Goal: Task Accomplishment & Management: Use online tool/utility

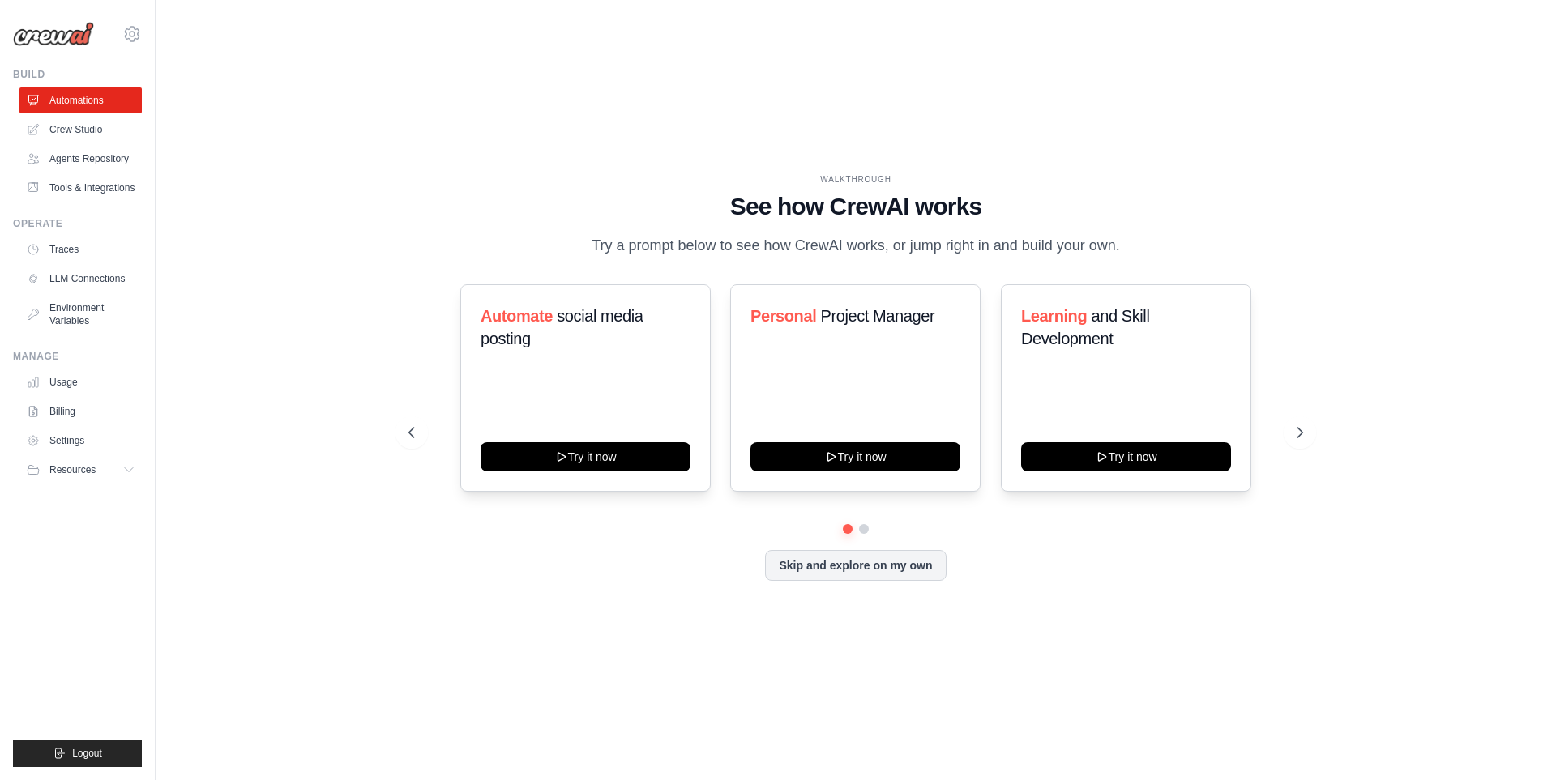
click at [564, 180] on div "WALKTHROUGH" at bounding box center [855, 179] width 895 height 12
click at [1302, 432] on icon at bounding box center [1302, 433] width 16 height 16
click at [84, 155] on link "Agents Repository" at bounding box center [82, 159] width 122 height 26
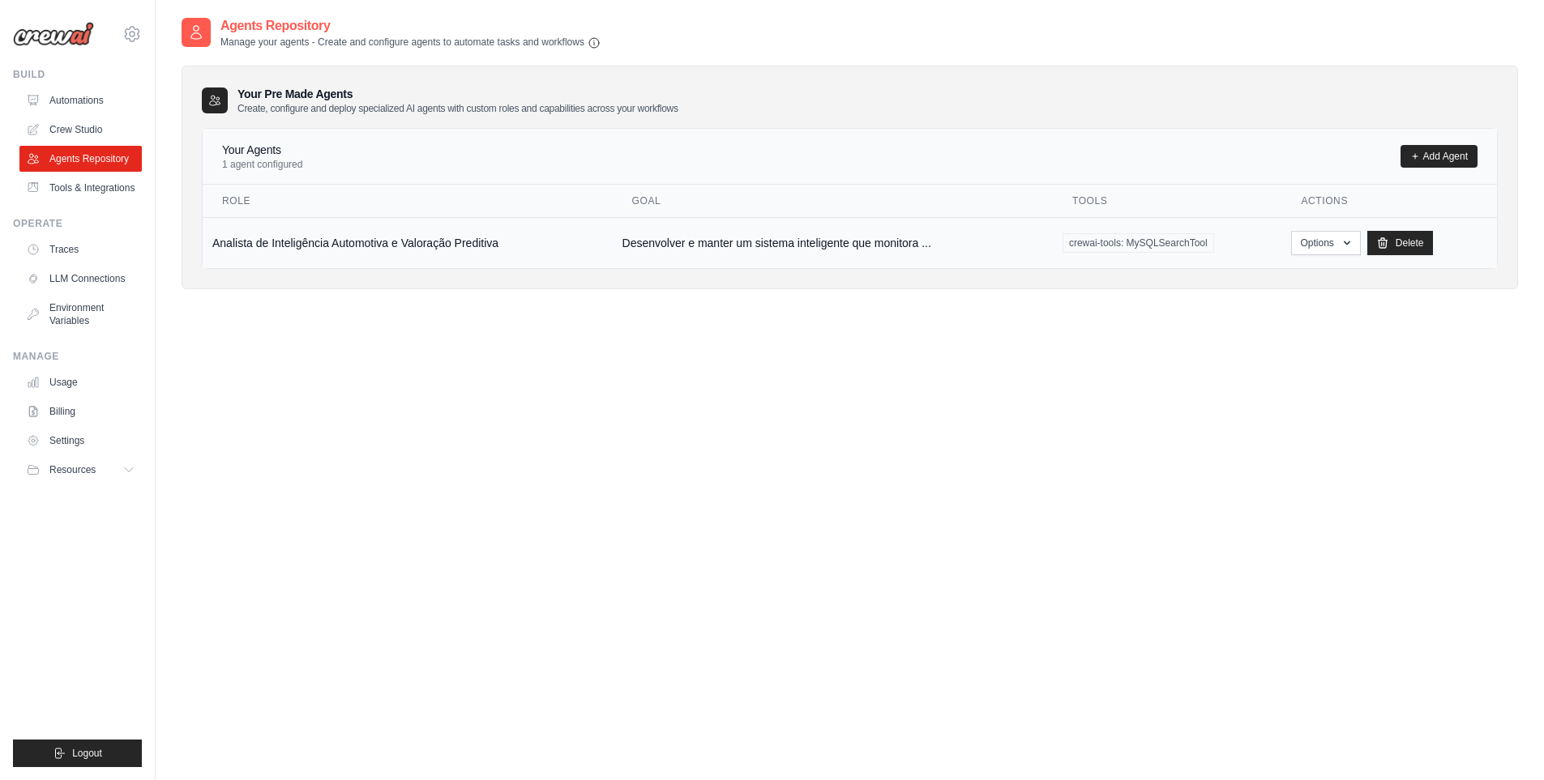
click at [262, 250] on td "Analista de Inteligência Automotiva e Valoração Preditiva" at bounding box center [408, 242] width 410 height 51
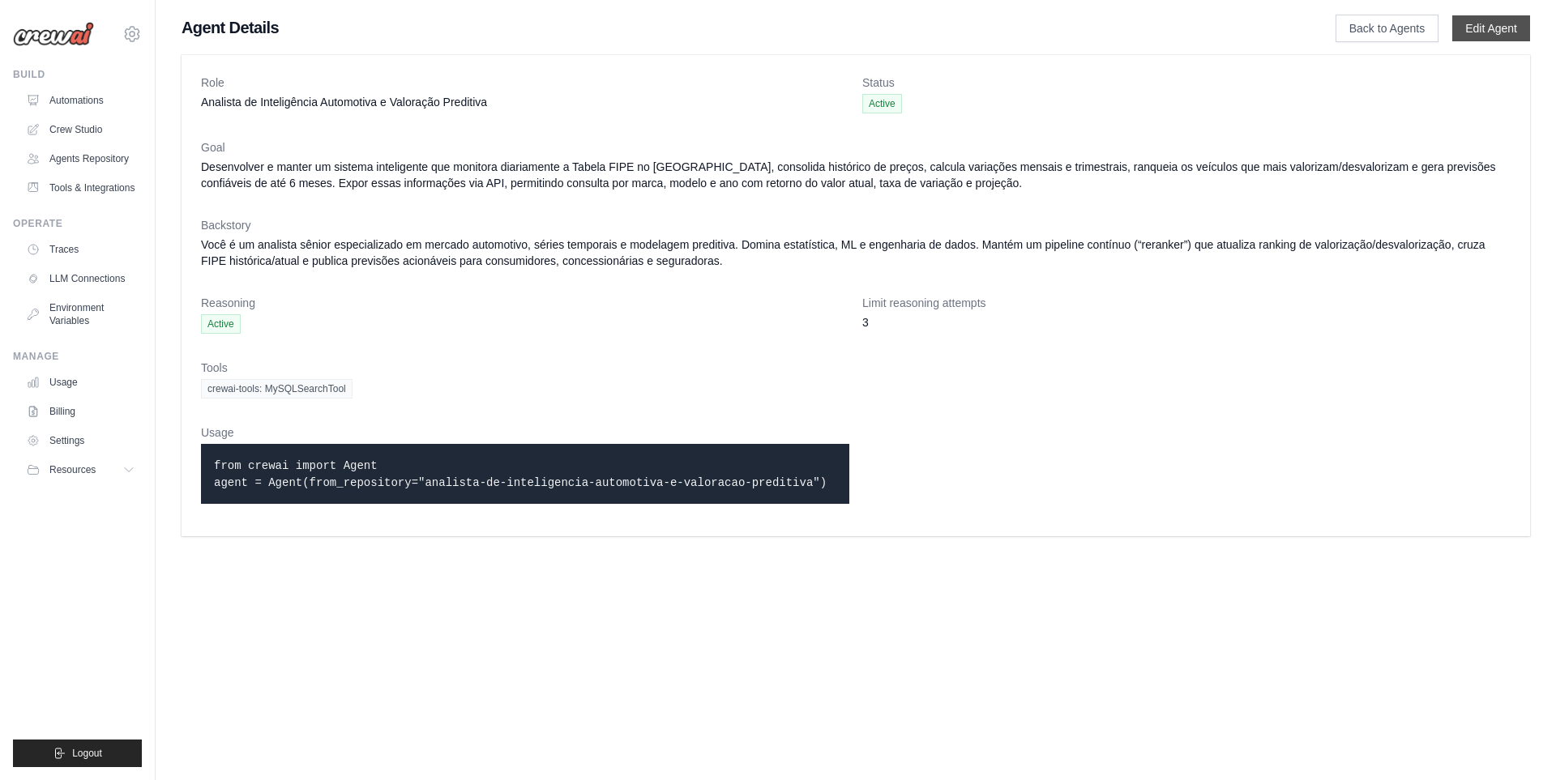
click at [1482, 26] on link "Edit Agent" at bounding box center [1491, 28] width 78 height 26
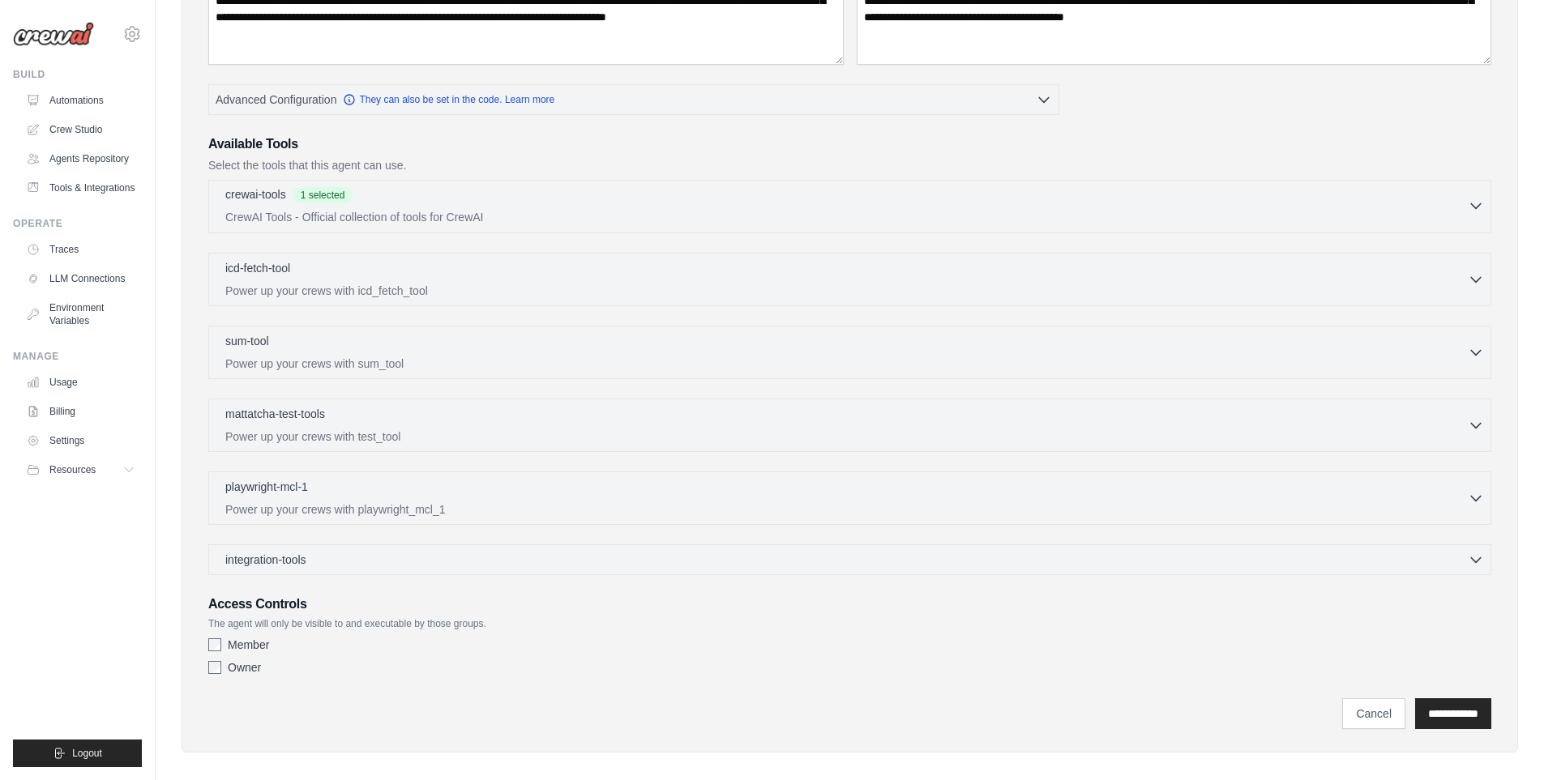
scroll to position [285, 0]
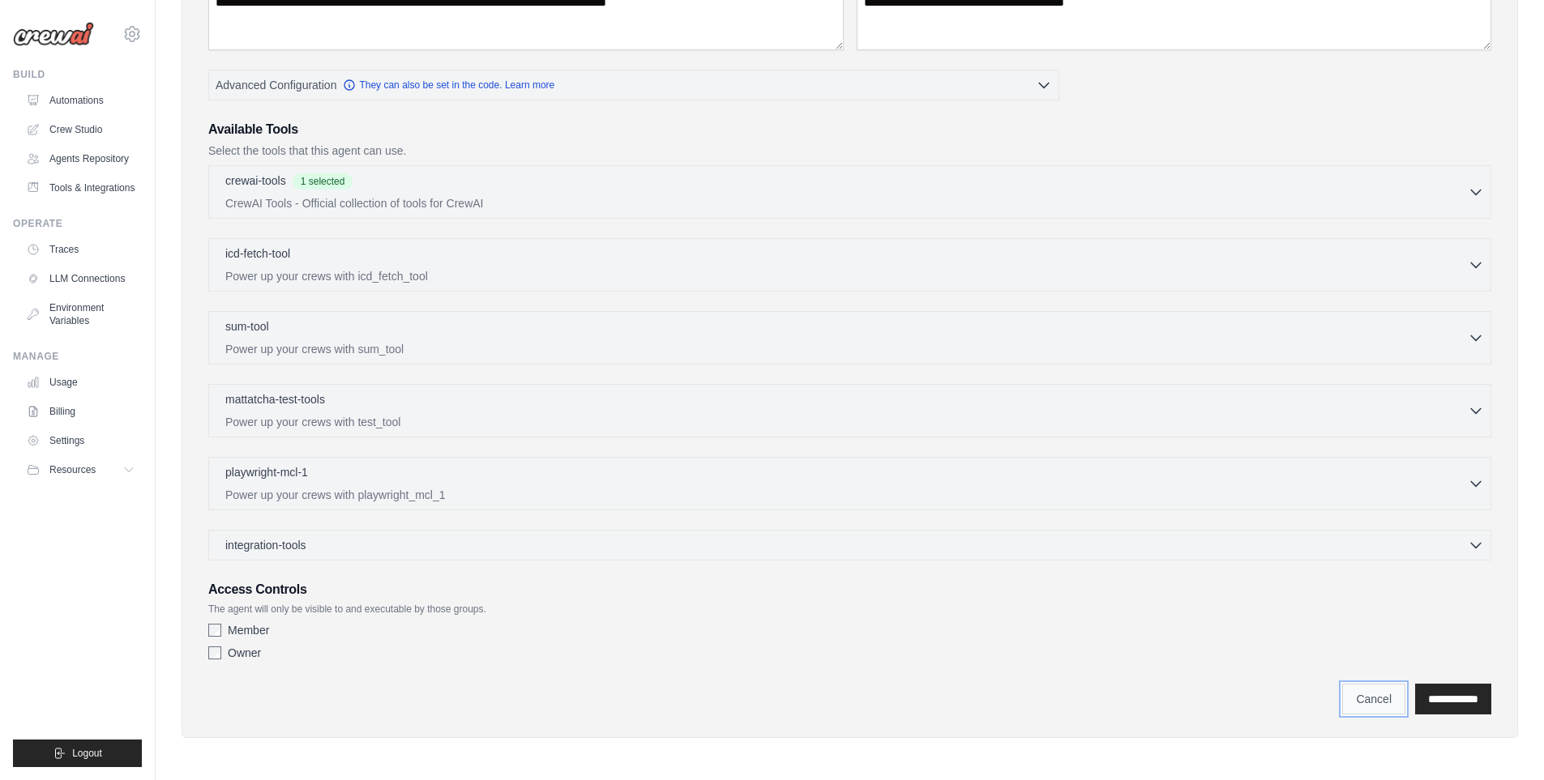
click at [1363, 697] on link "Cancel" at bounding box center [1373, 699] width 63 height 31
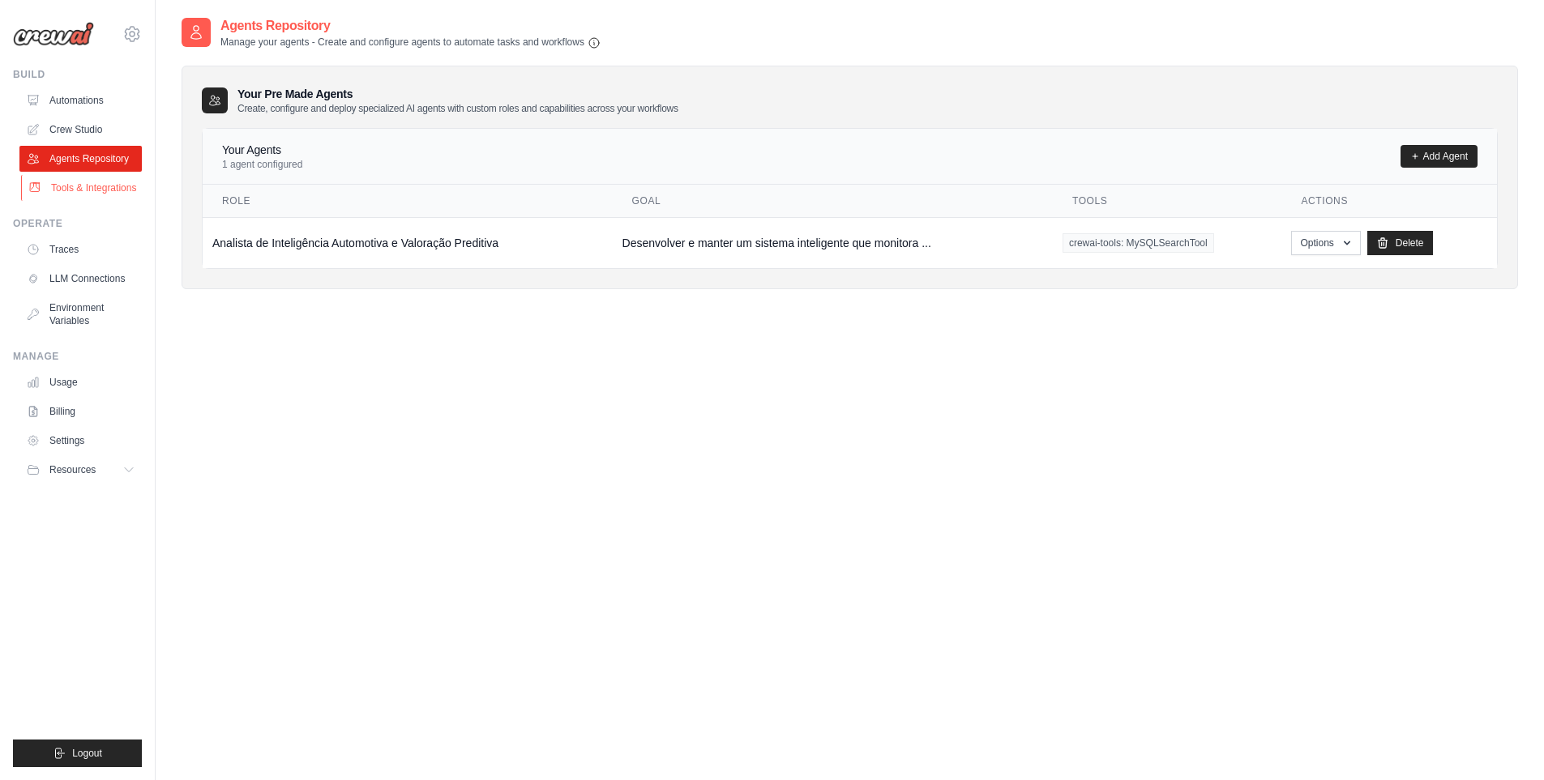
click at [79, 186] on link "Tools & Integrations" at bounding box center [82, 188] width 122 height 26
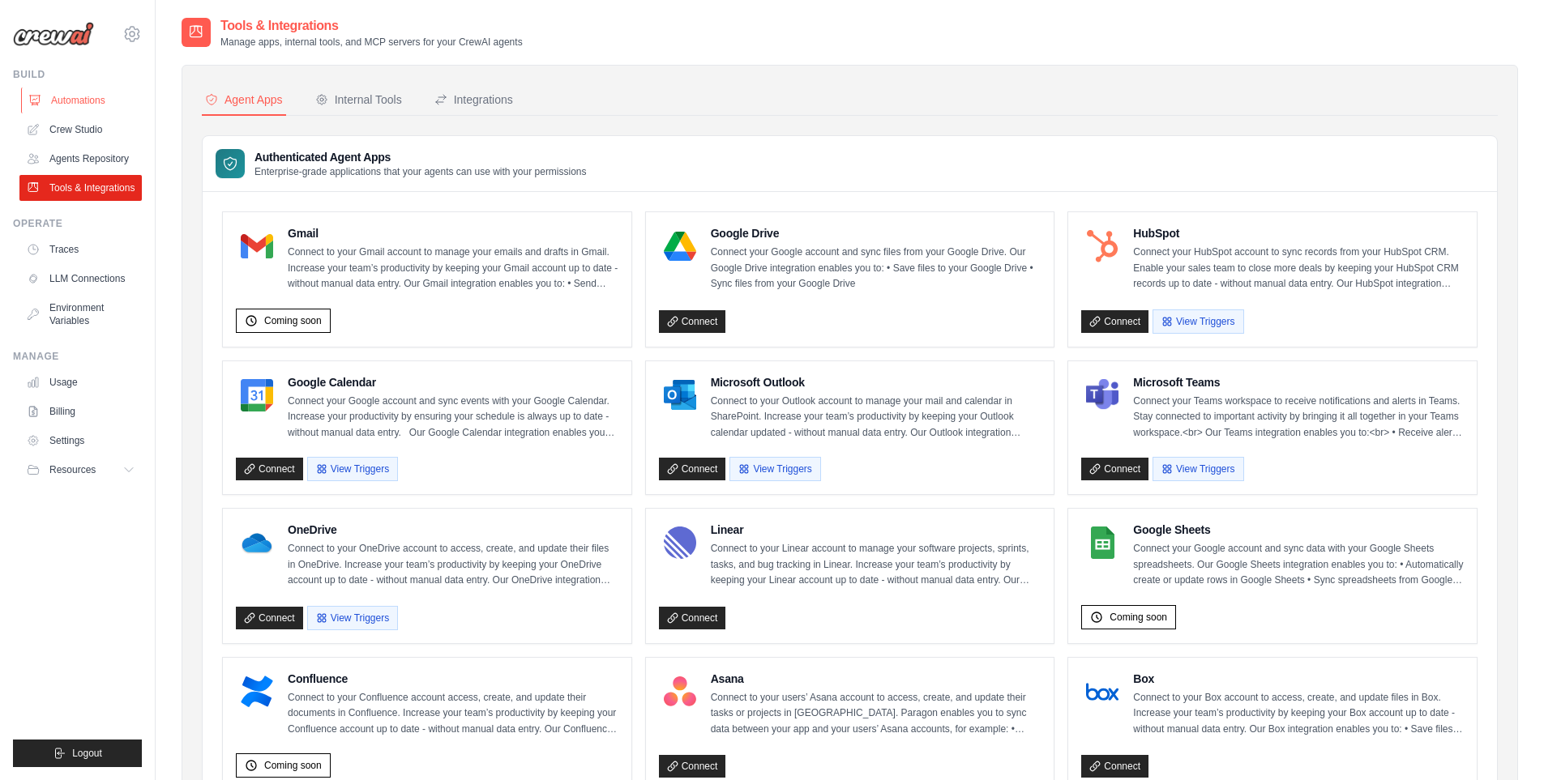
click at [66, 98] on link "Automations" at bounding box center [82, 101] width 122 height 26
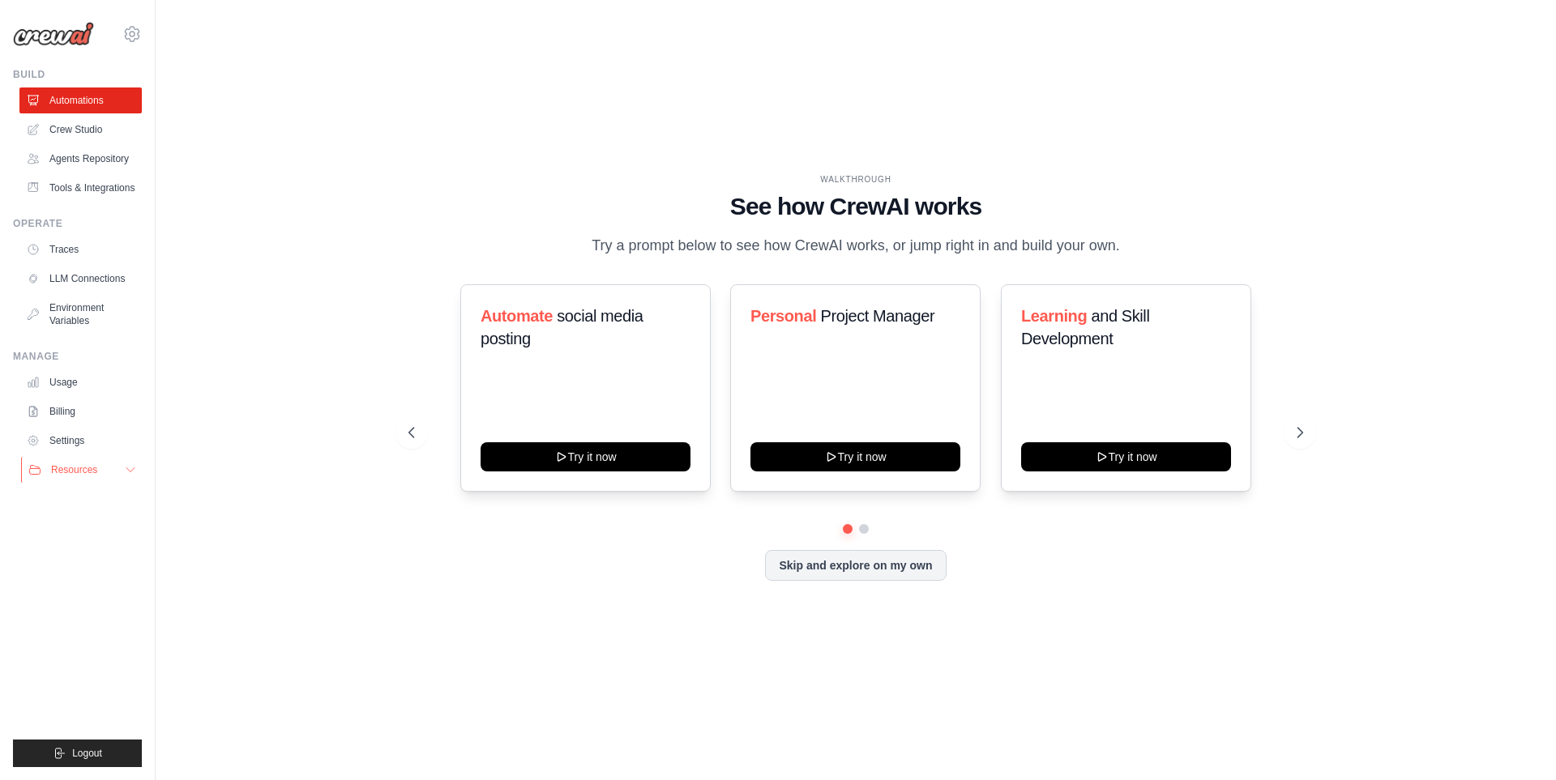
click at [123, 470] on button "Resources" at bounding box center [82, 470] width 122 height 26
click at [88, 99] on link "Automations" at bounding box center [82, 101] width 122 height 26
click at [83, 134] on link "Crew Studio" at bounding box center [82, 130] width 122 height 26
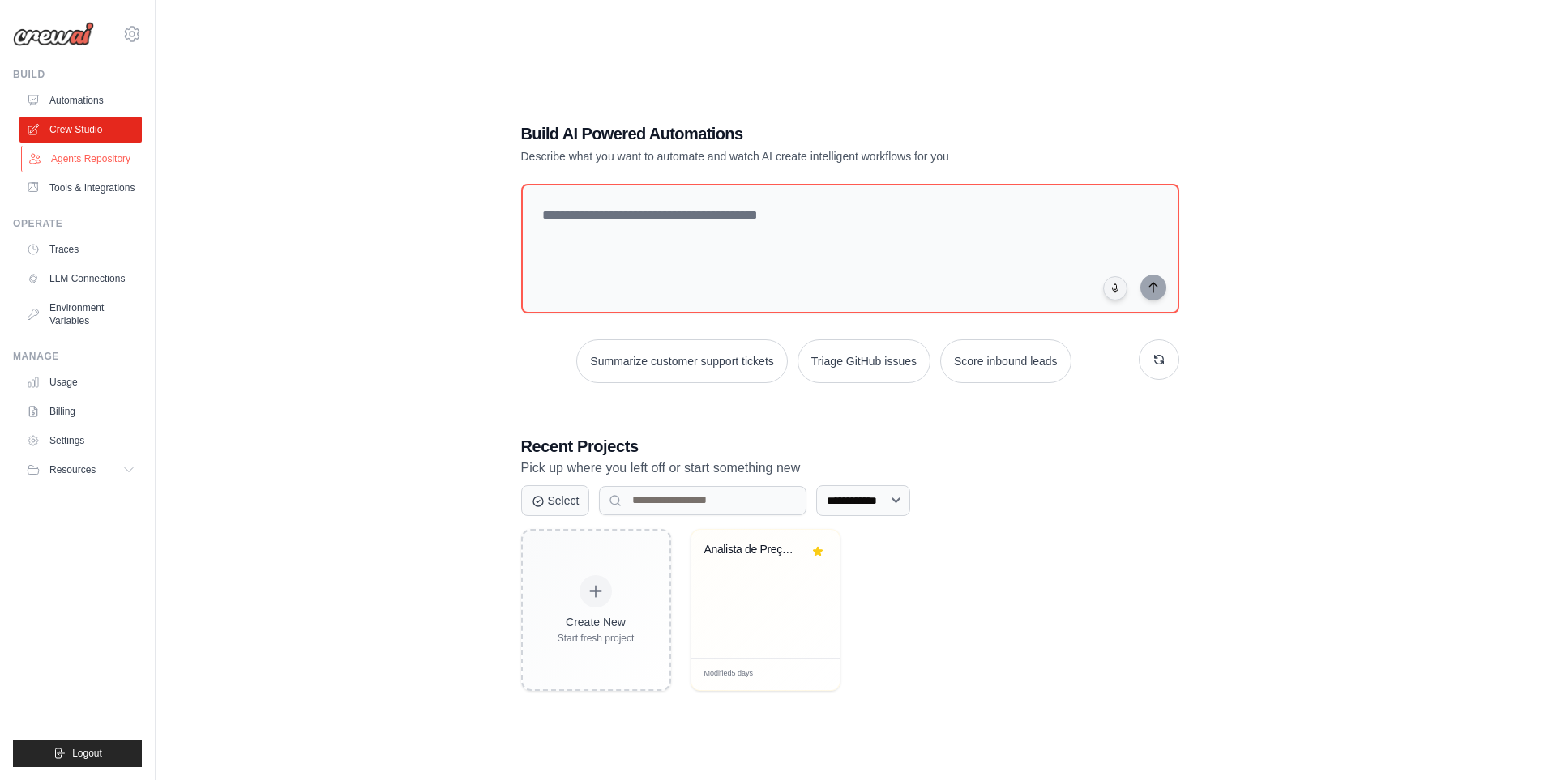
drag, startPoint x: 0, startPoint y: 0, endPoint x: 80, endPoint y: 157, distance: 176.5
click at [80, 157] on link "Agents Repository" at bounding box center [82, 159] width 122 height 26
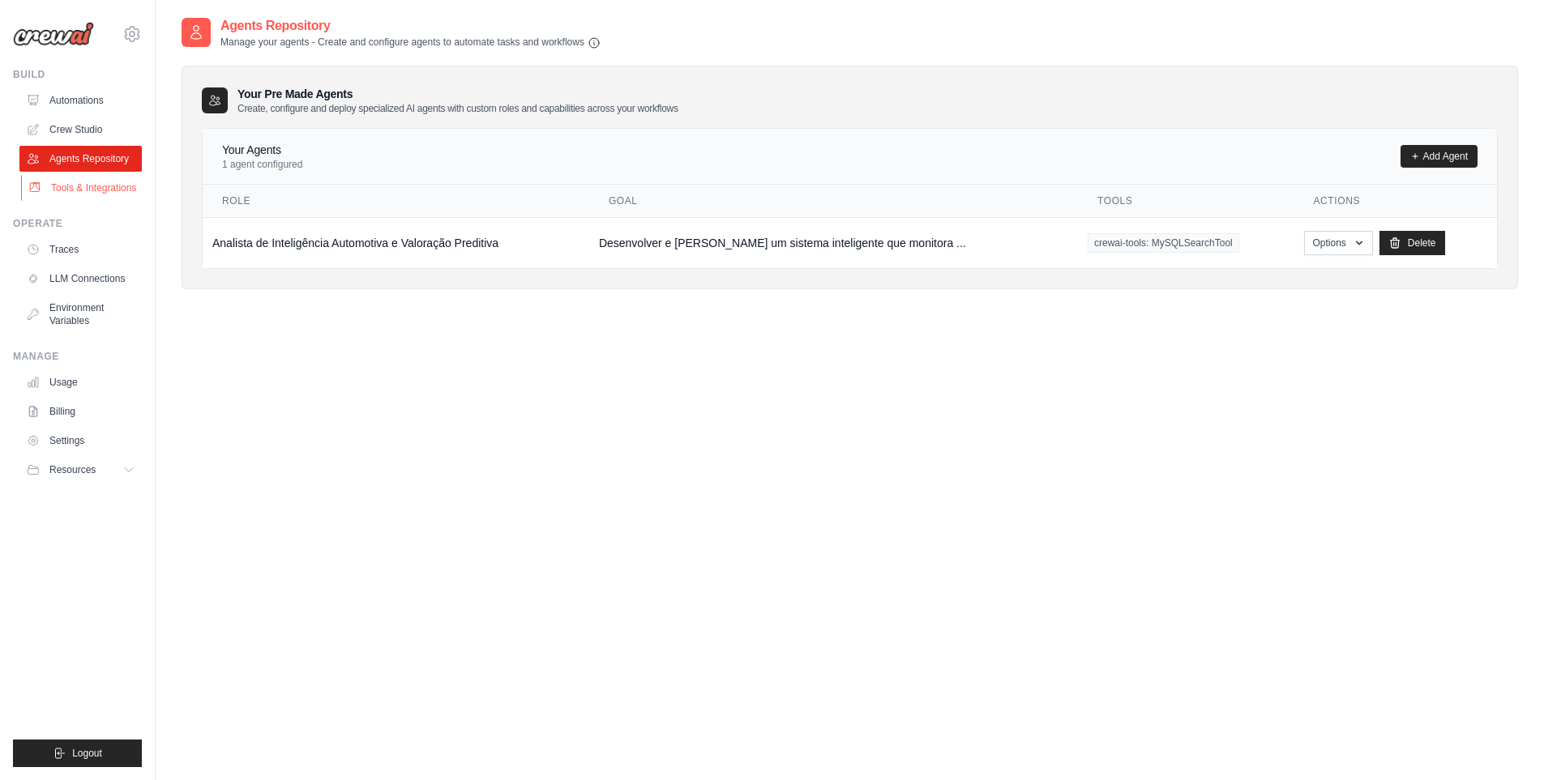
click at [81, 182] on link "Tools & Integrations" at bounding box center [82, 188] width 122 height 26
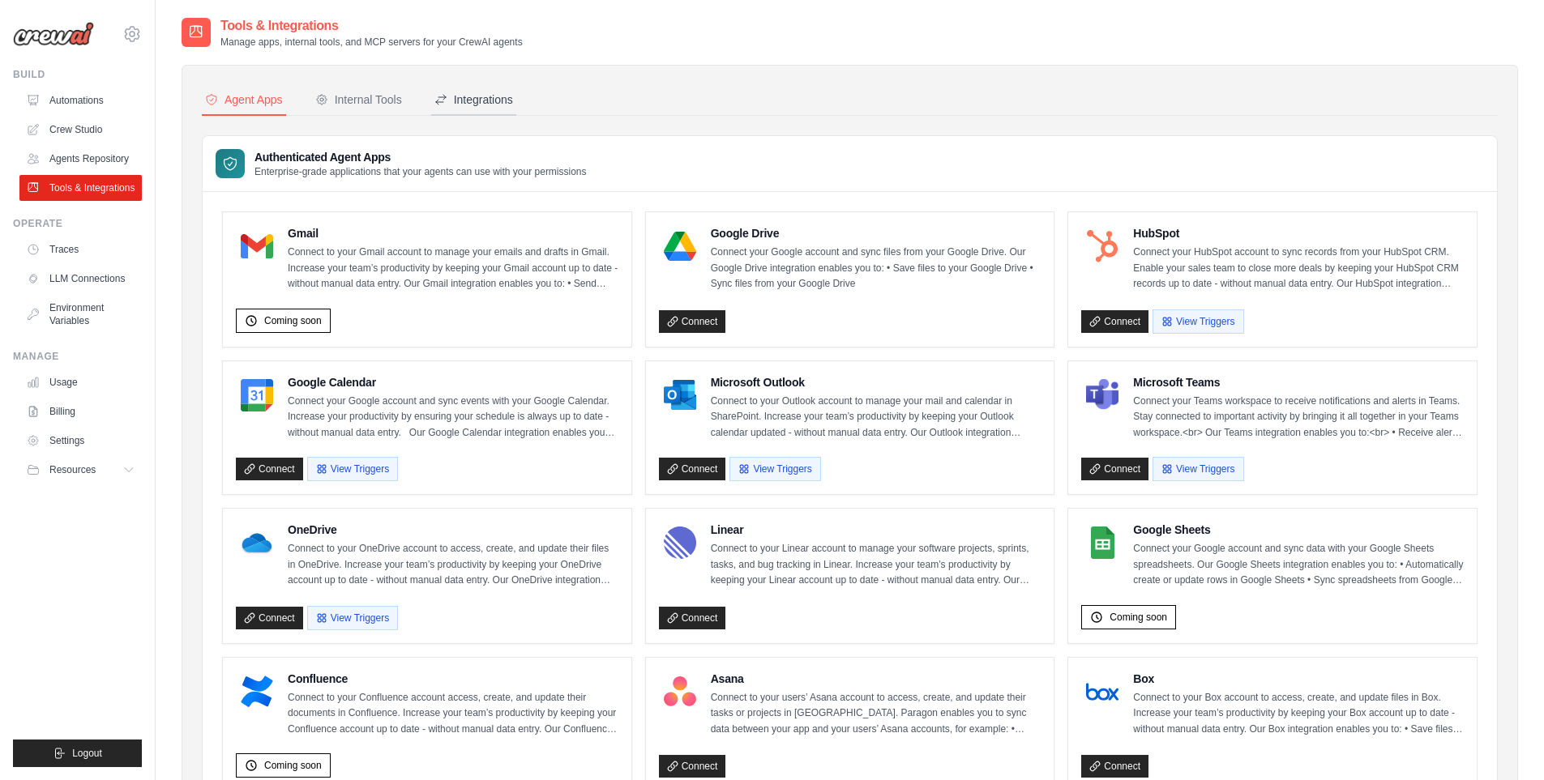
click at [488, 100] on div "Integrations" at bounding box center [473, 100] width 79 height 16
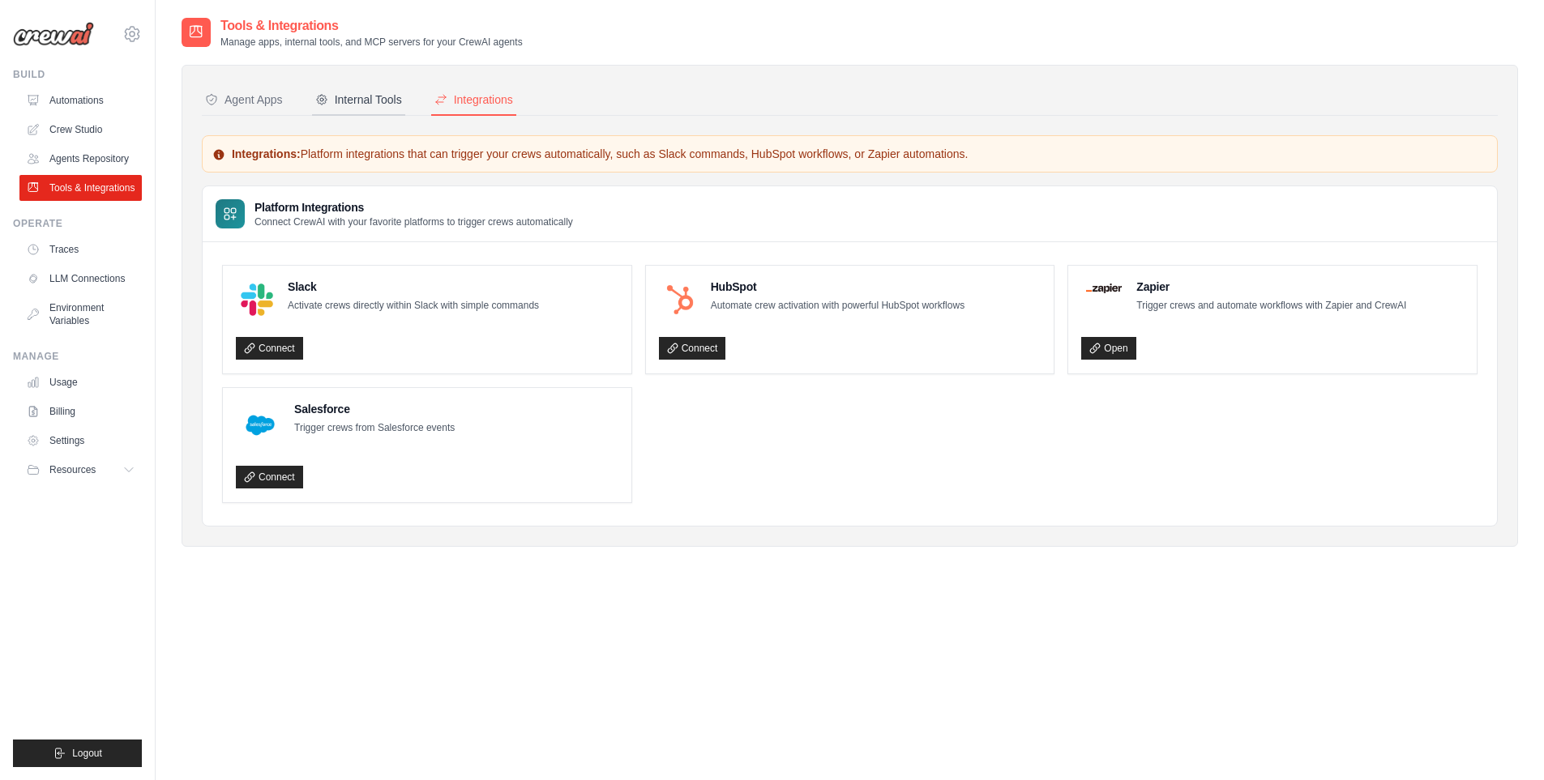
click at [346, 100] on div "Internal Tools" at bounding box center [358, 100] width 87 height 16
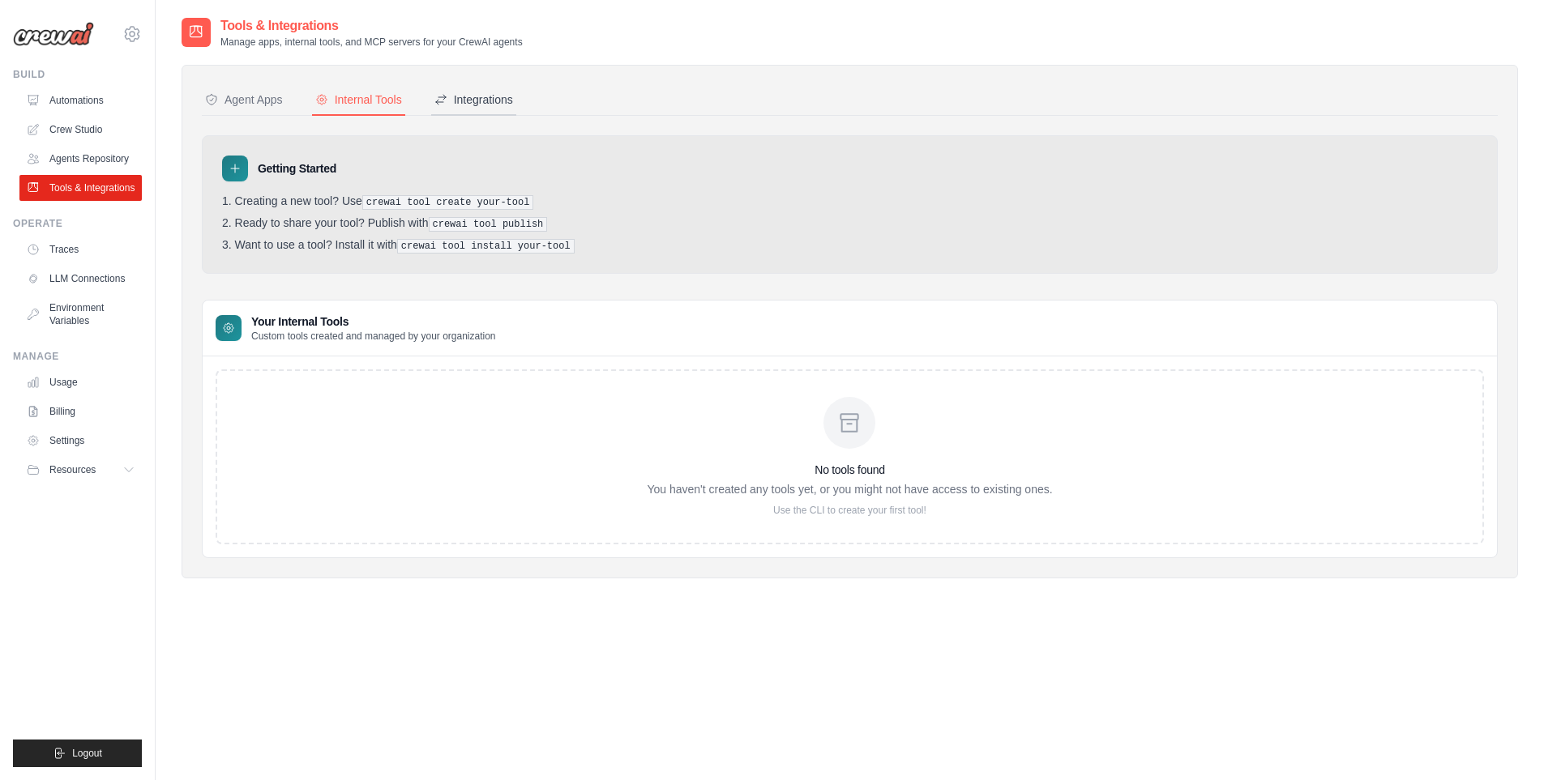
click at [515, 97] on button "Integrations" at bounding box center [473, 100] width 85 height 31
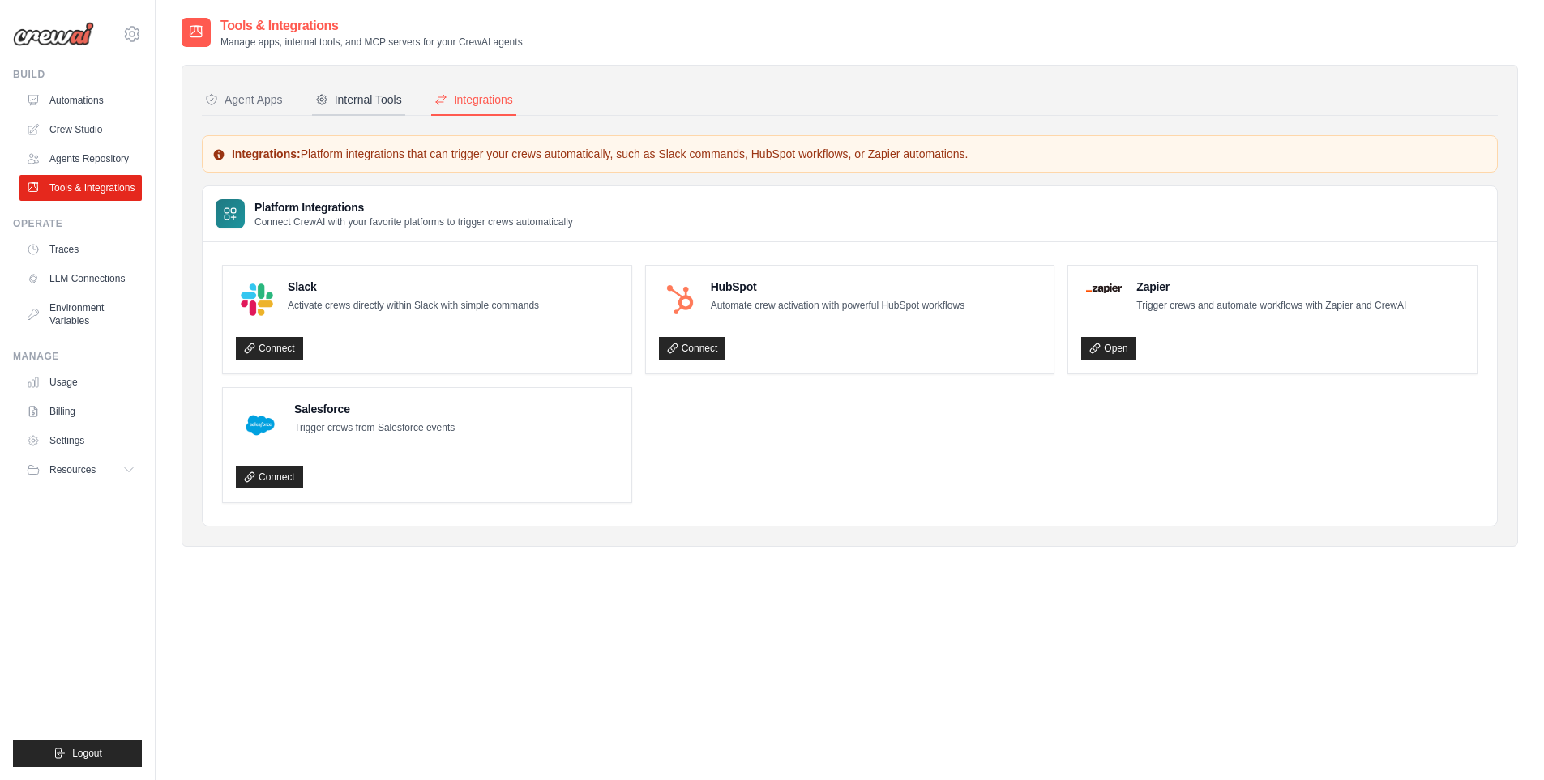
click at [366, 101] on div "Internal Tools" at bounding box center [358, 100] width 87 height 16
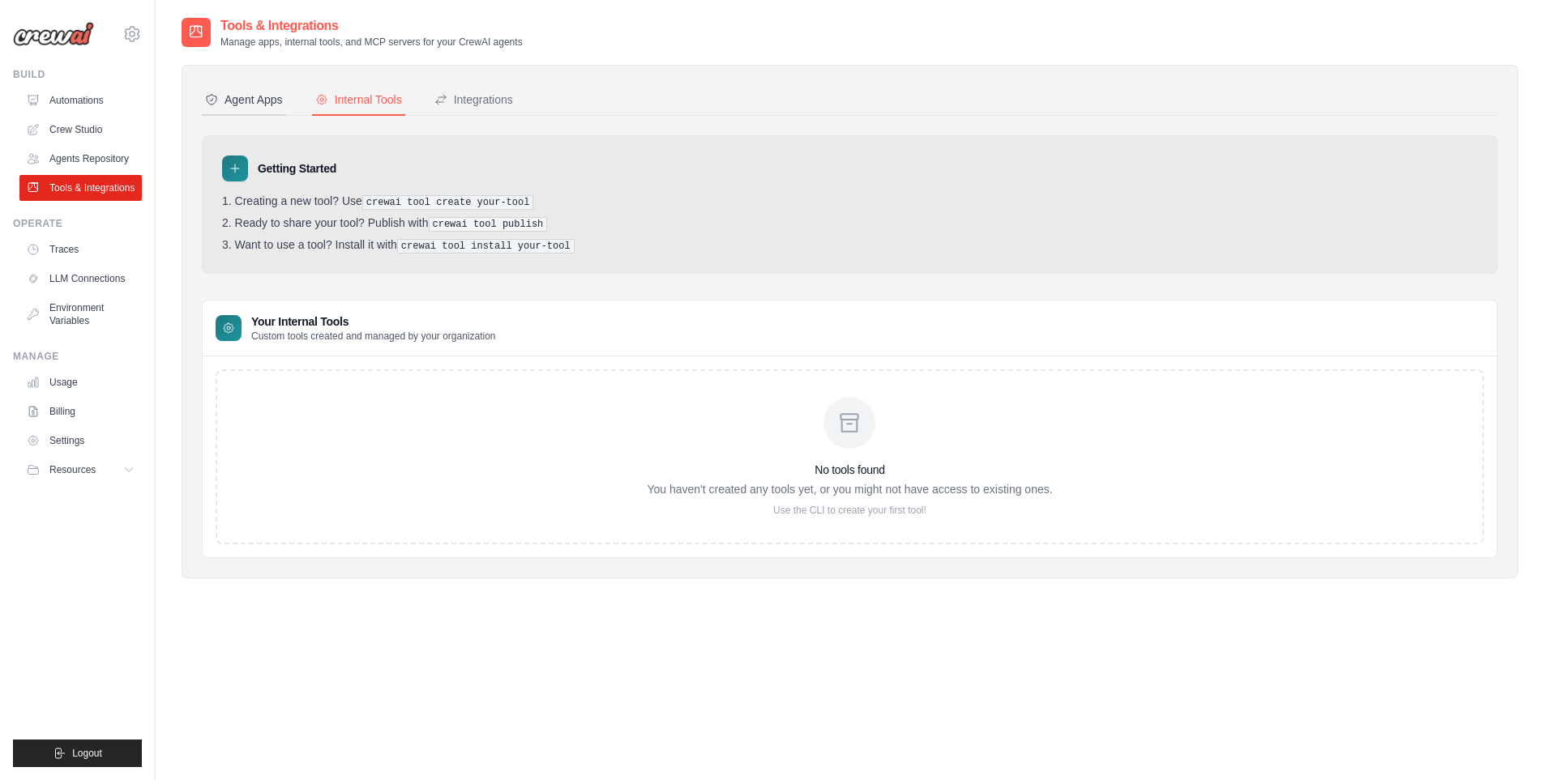
click at [241, 100] on div "Agent Apps" at bounding box center [244, 100] width 78 height 16
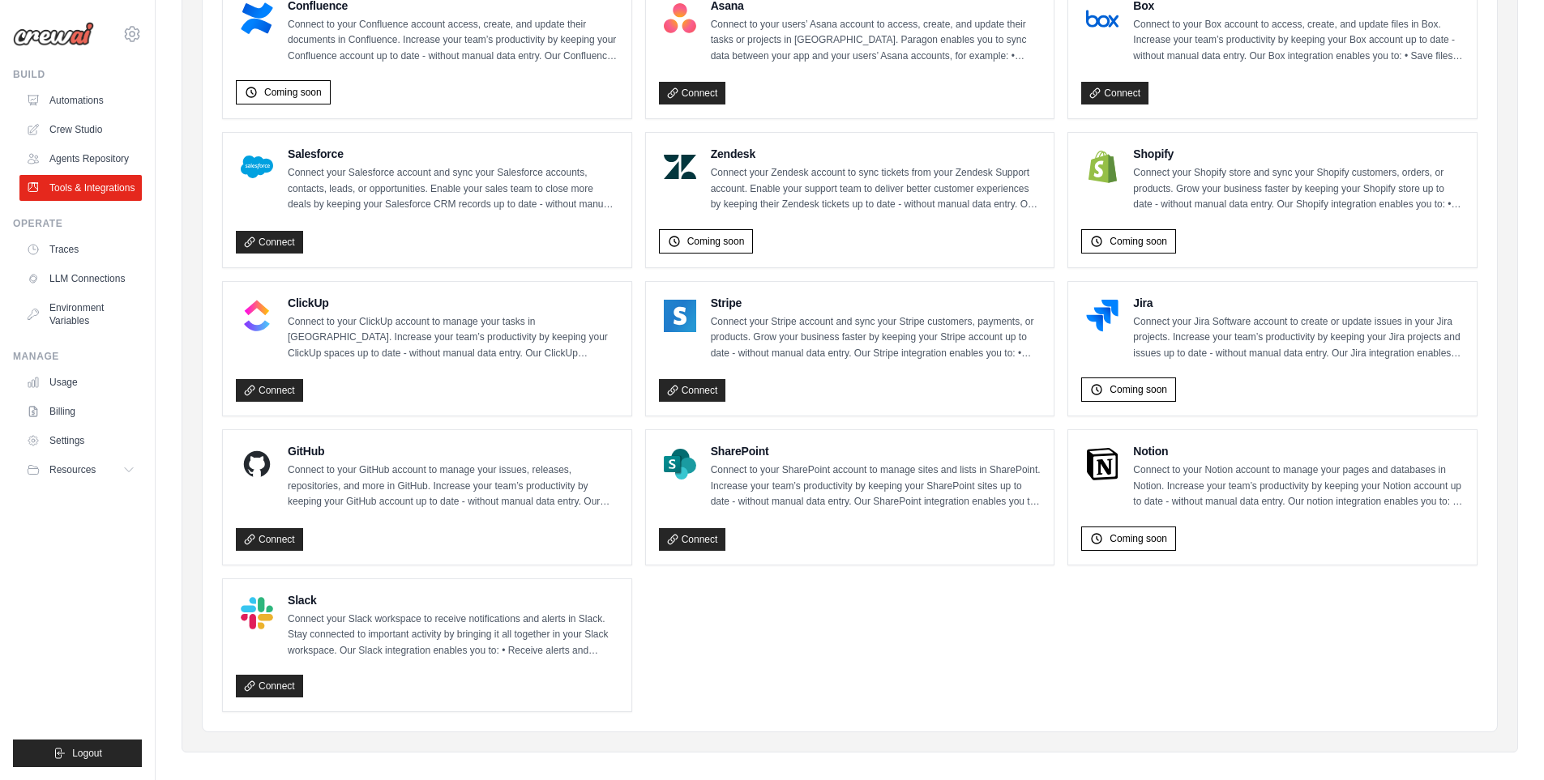
scroll to position [688, 0]
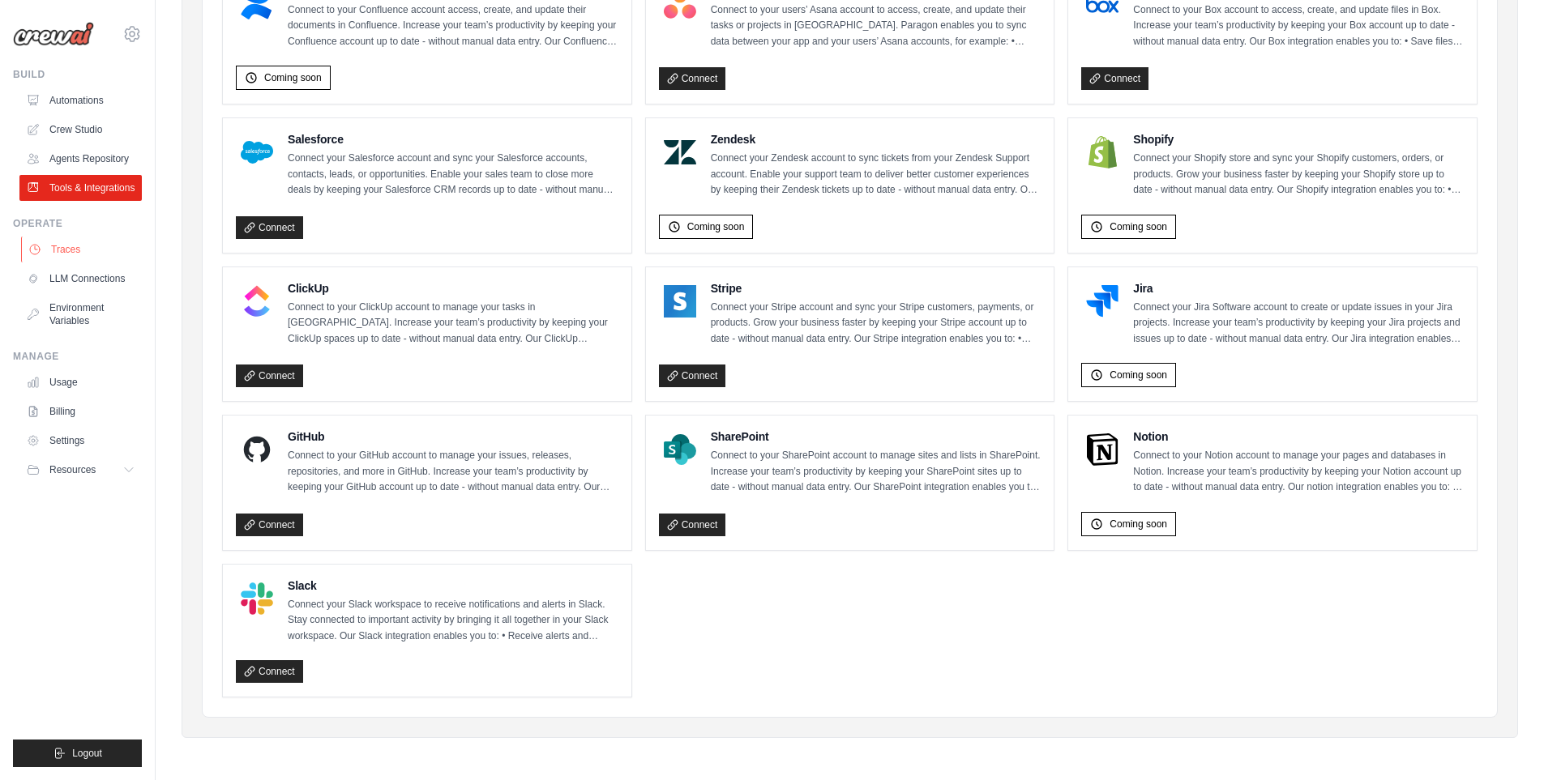
click at [57, 250] on link "Traces" at bounding box center [82, 250] width 122 height 26
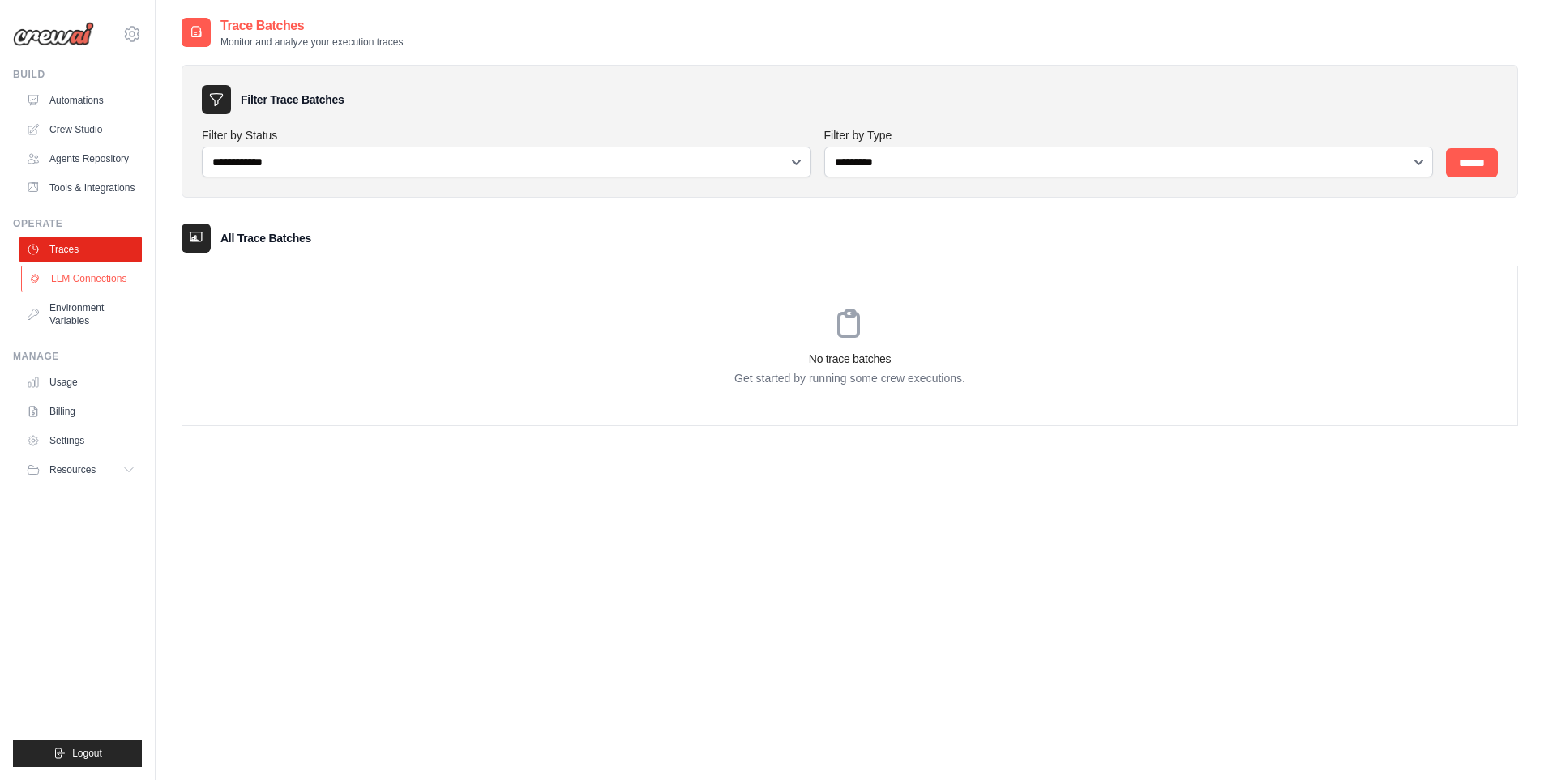
click at [96, 279] on link "LLM Connections" at bounding box center [82, 279] width 122 height 26
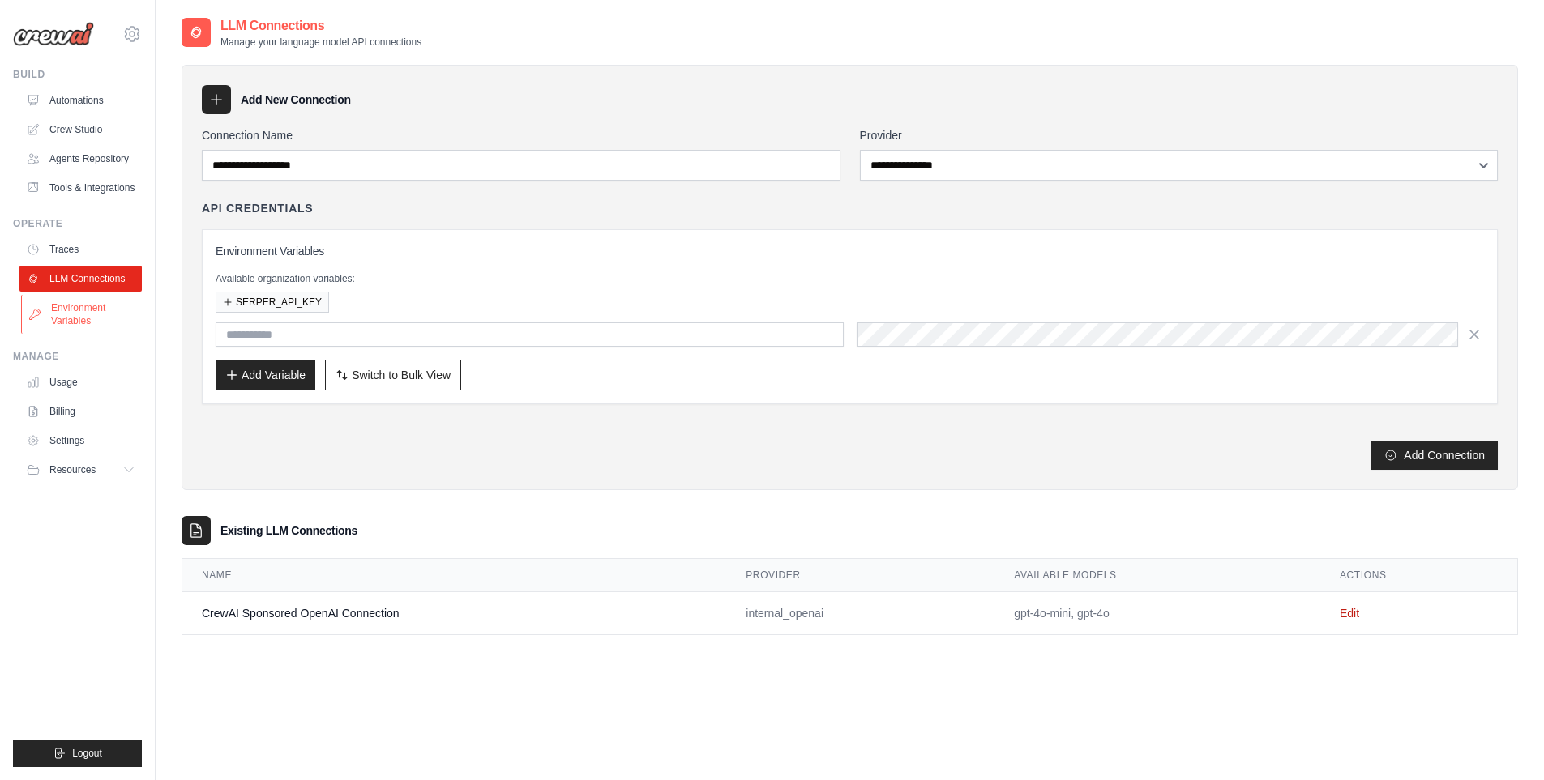
click at [66, 315] on link "Environment Variables" at bounding box center [82, 314] width 122 height 39
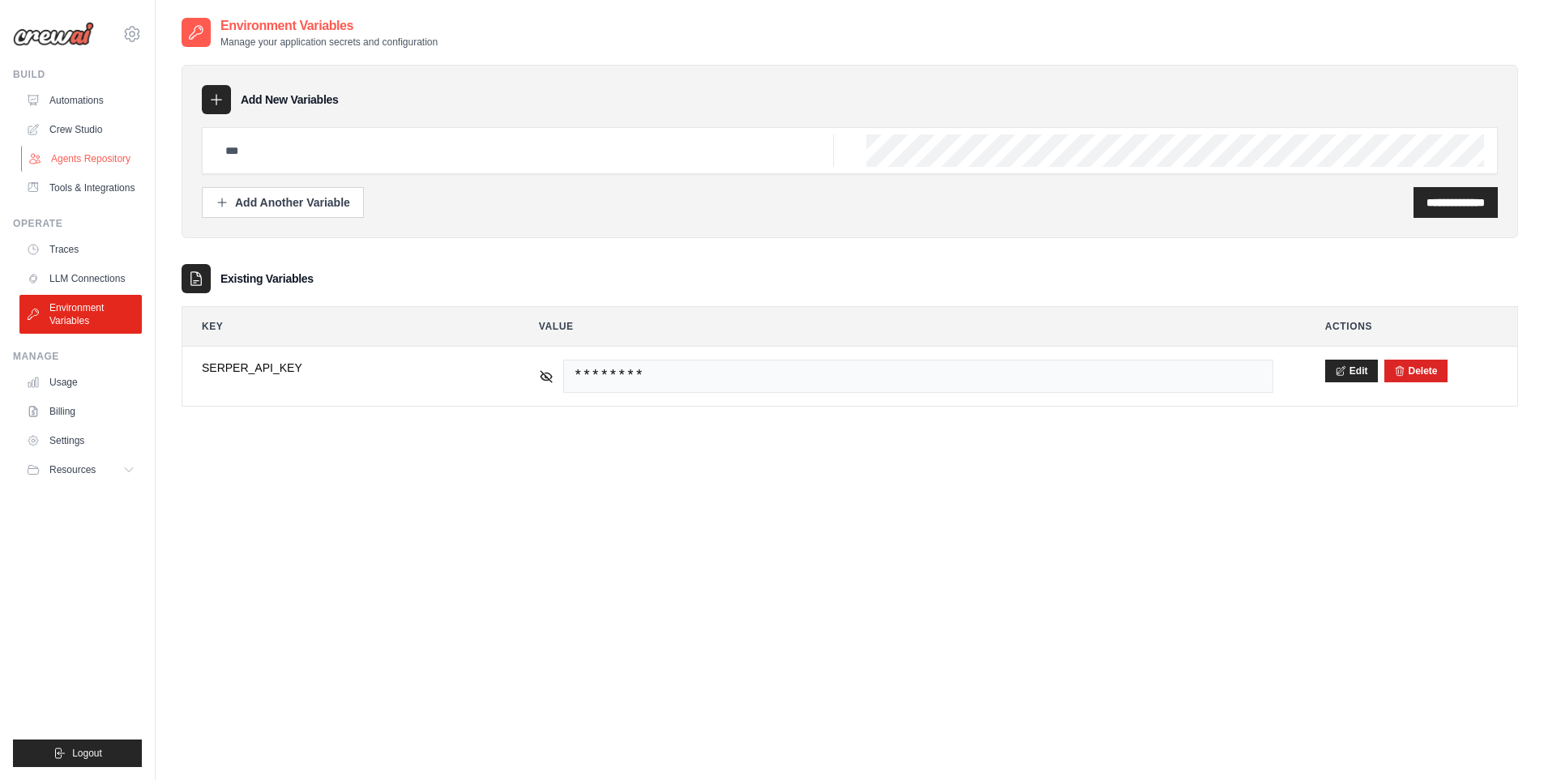
click at [93, 165] on link "Agents Repository" at bounding box center [82, 159] width 122 height 26
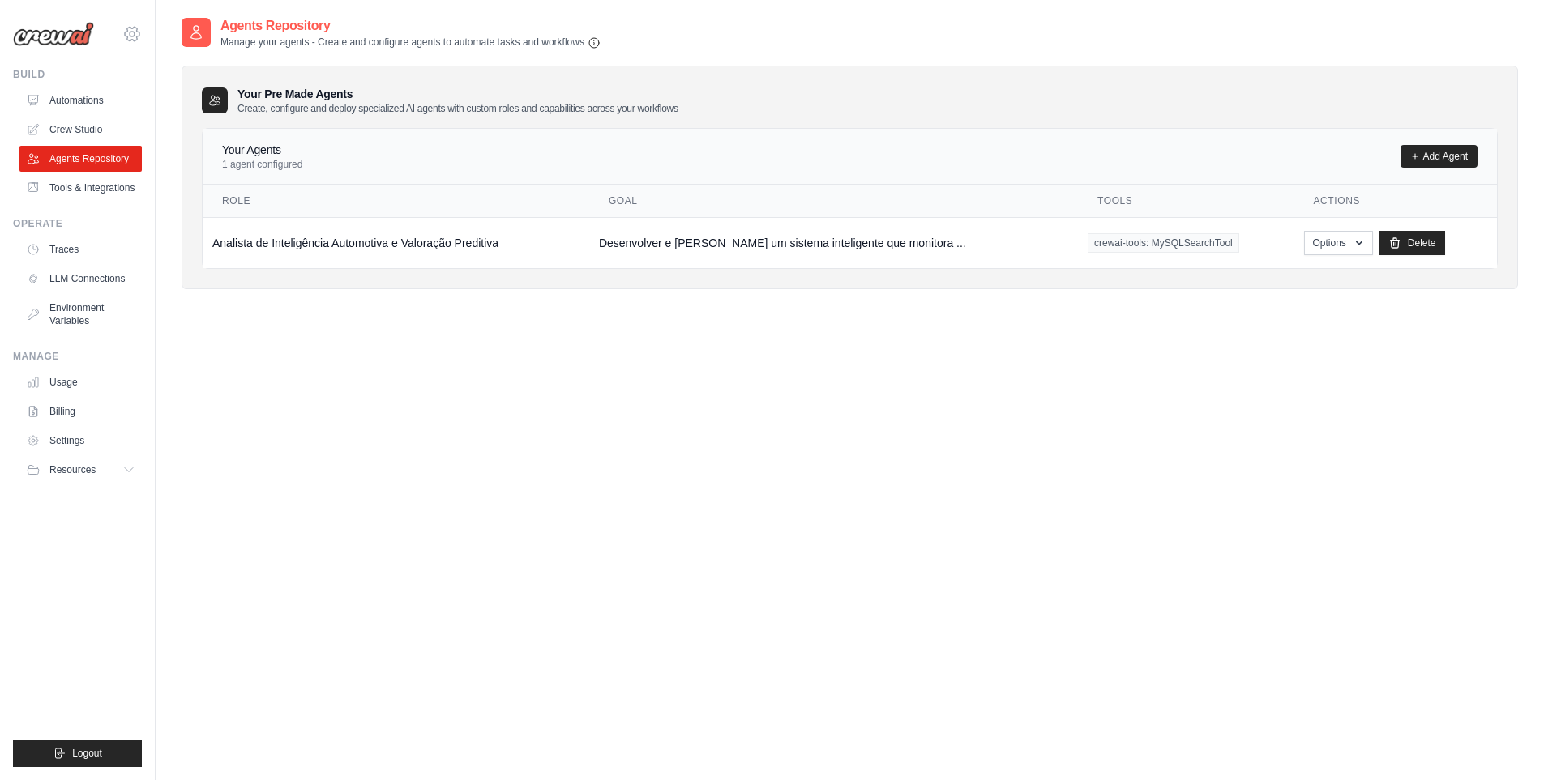
click at [131, 26] on icon at bounding box center [131, 33] width 19 height 19
click at [175, 103] on span "Settings" at bounding box center [201, 100] width 128 height 16
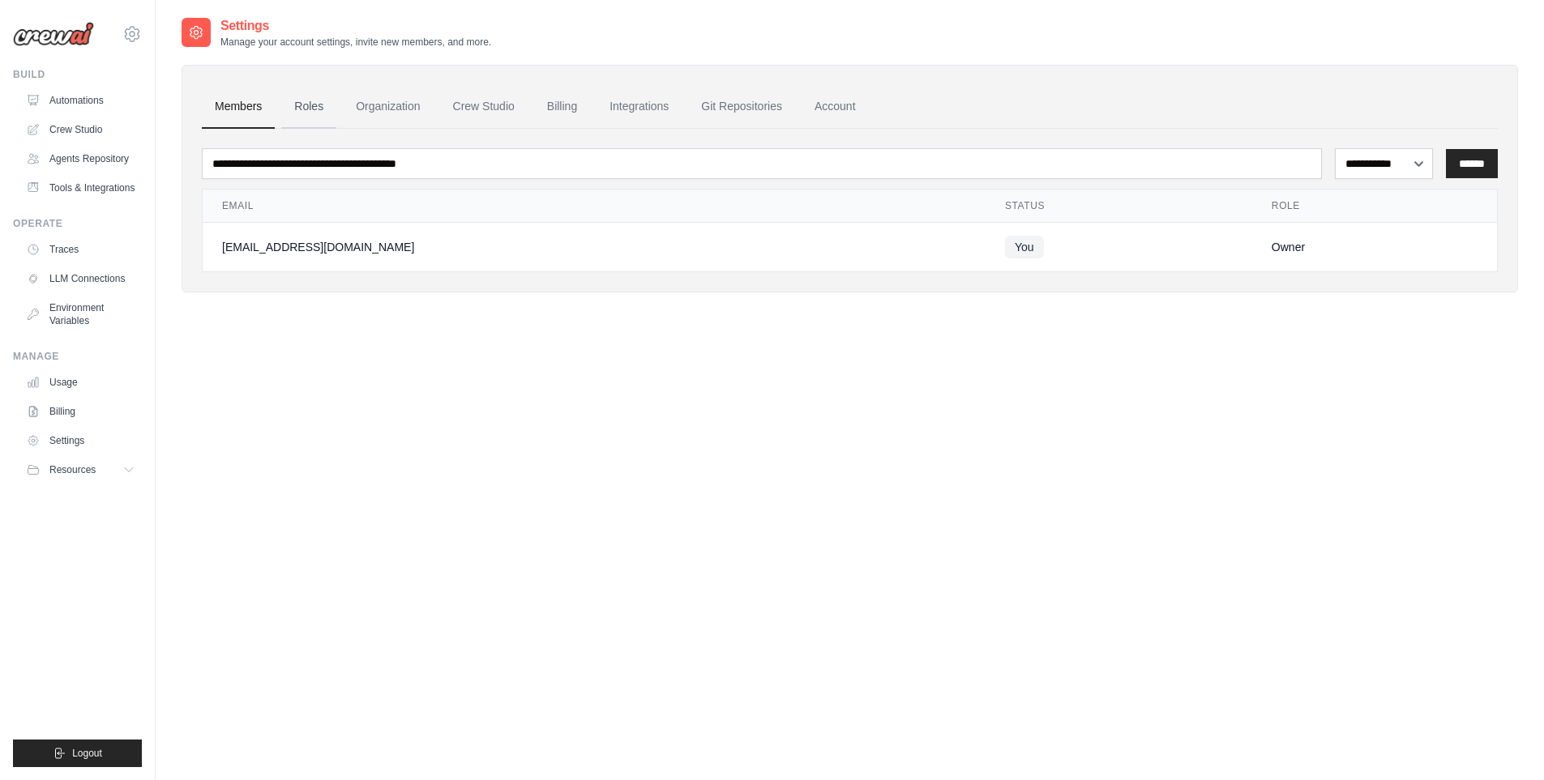
click at [299, 106] on link "Roles" at bounding box center [308, 107] width 55 height 44
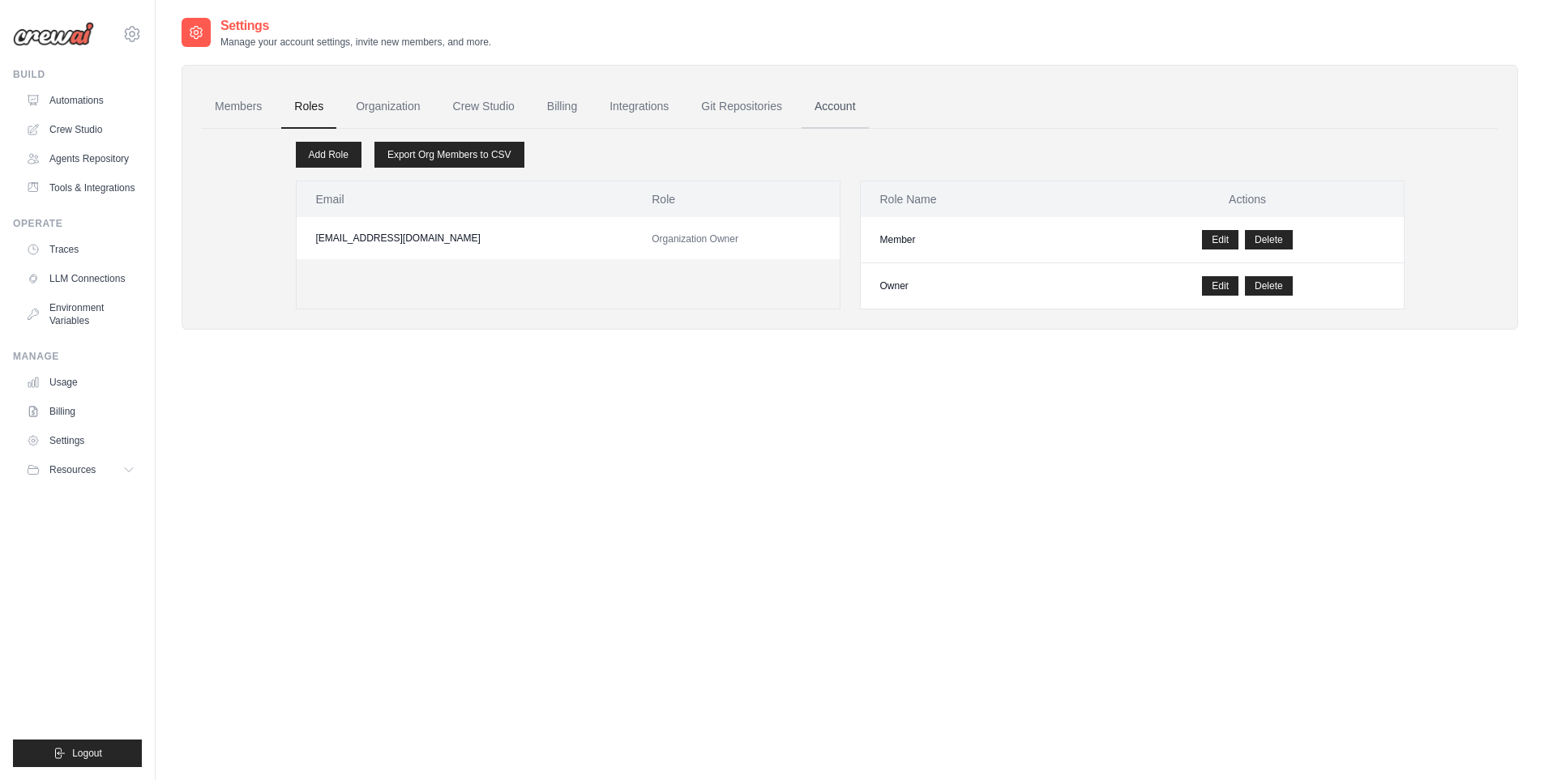
click at [845, 102] on link "Account" at bounding box center [835, 107] width 67 height 44
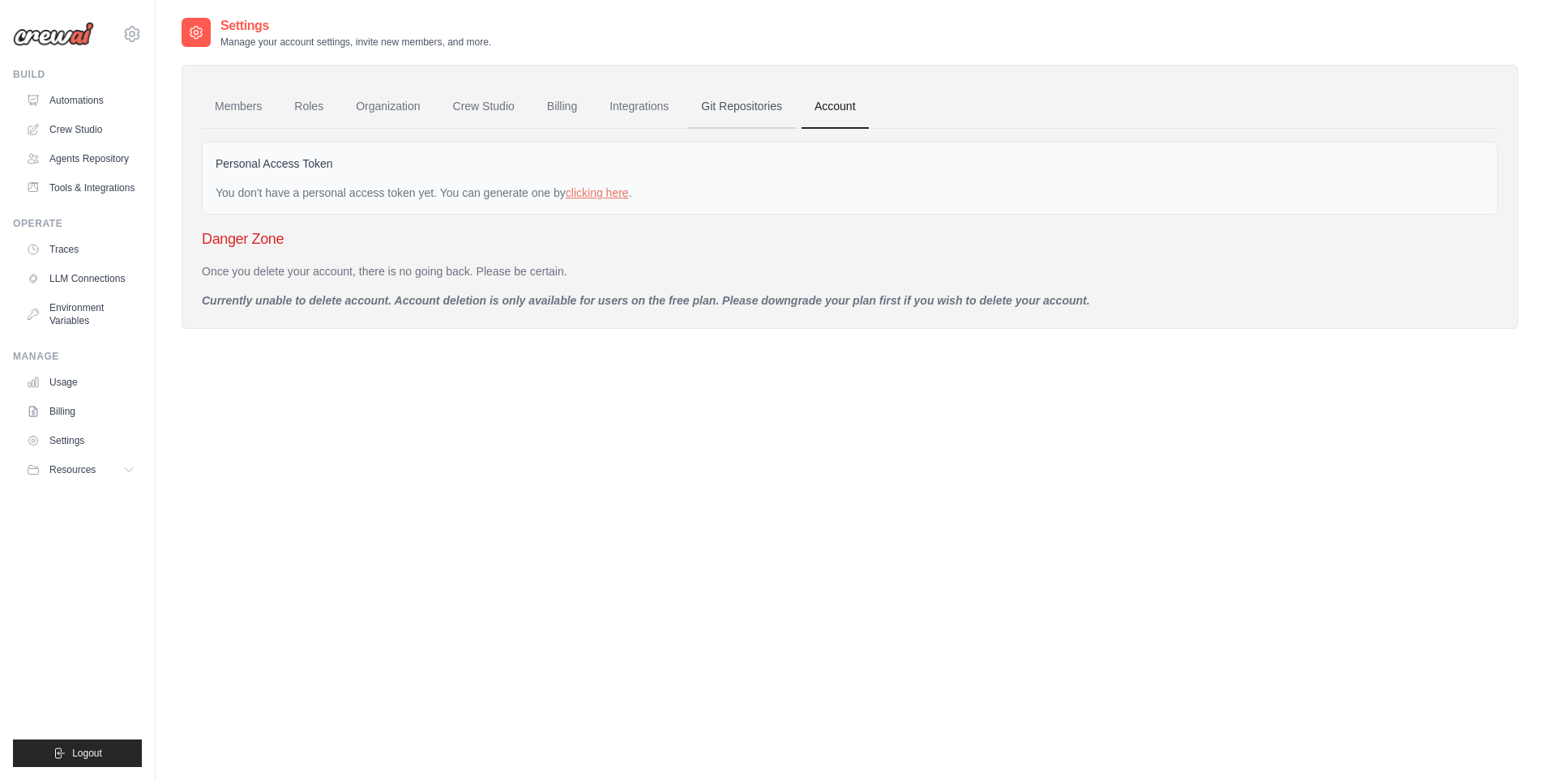
click at [755, 111] on link "Git Repositories" at bounding box center [741, 107] width 107 height 44
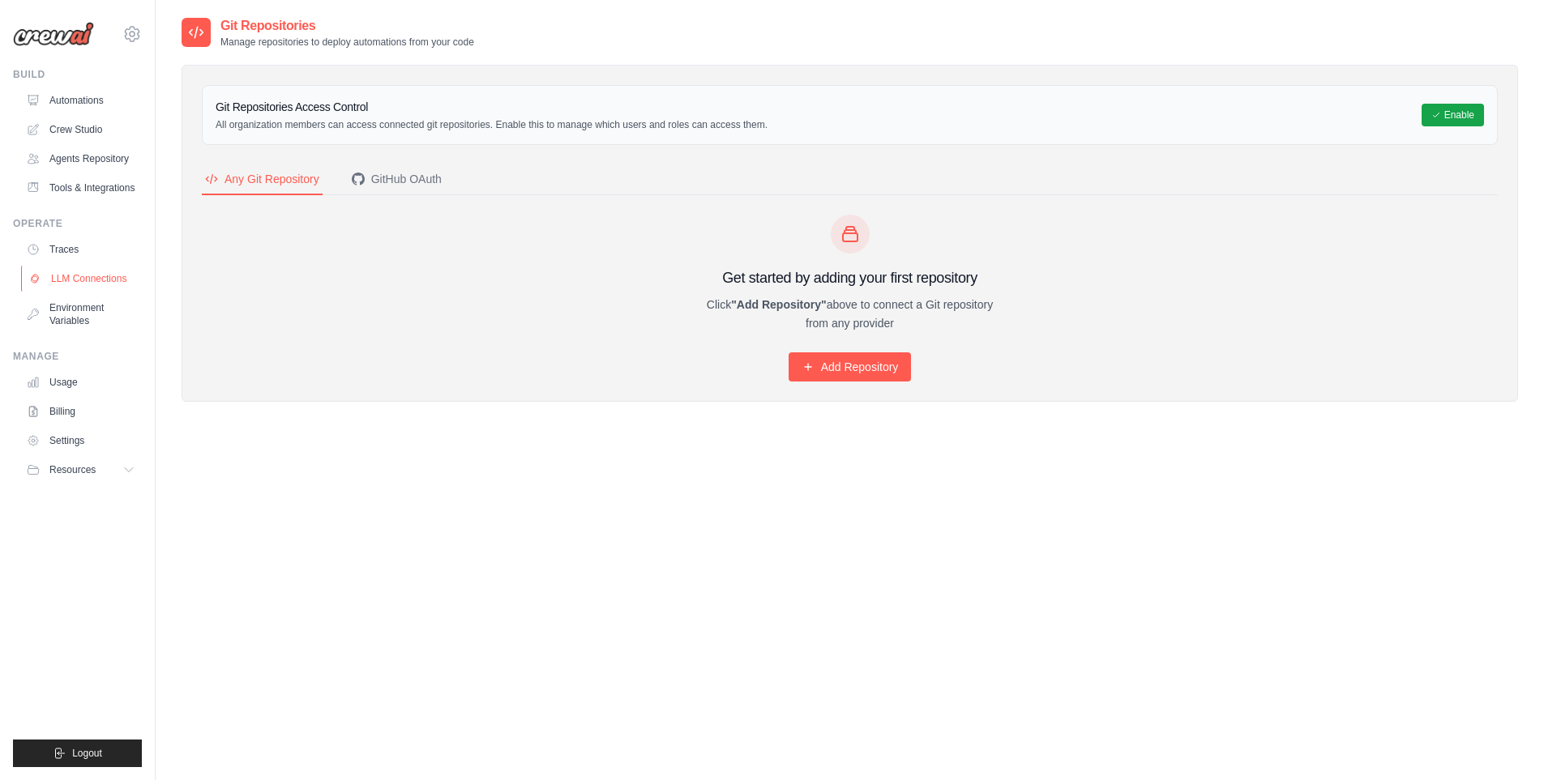
click at [78, 284] on link "LLM Connections" at bounding box center [82, 279] width 122 height 26
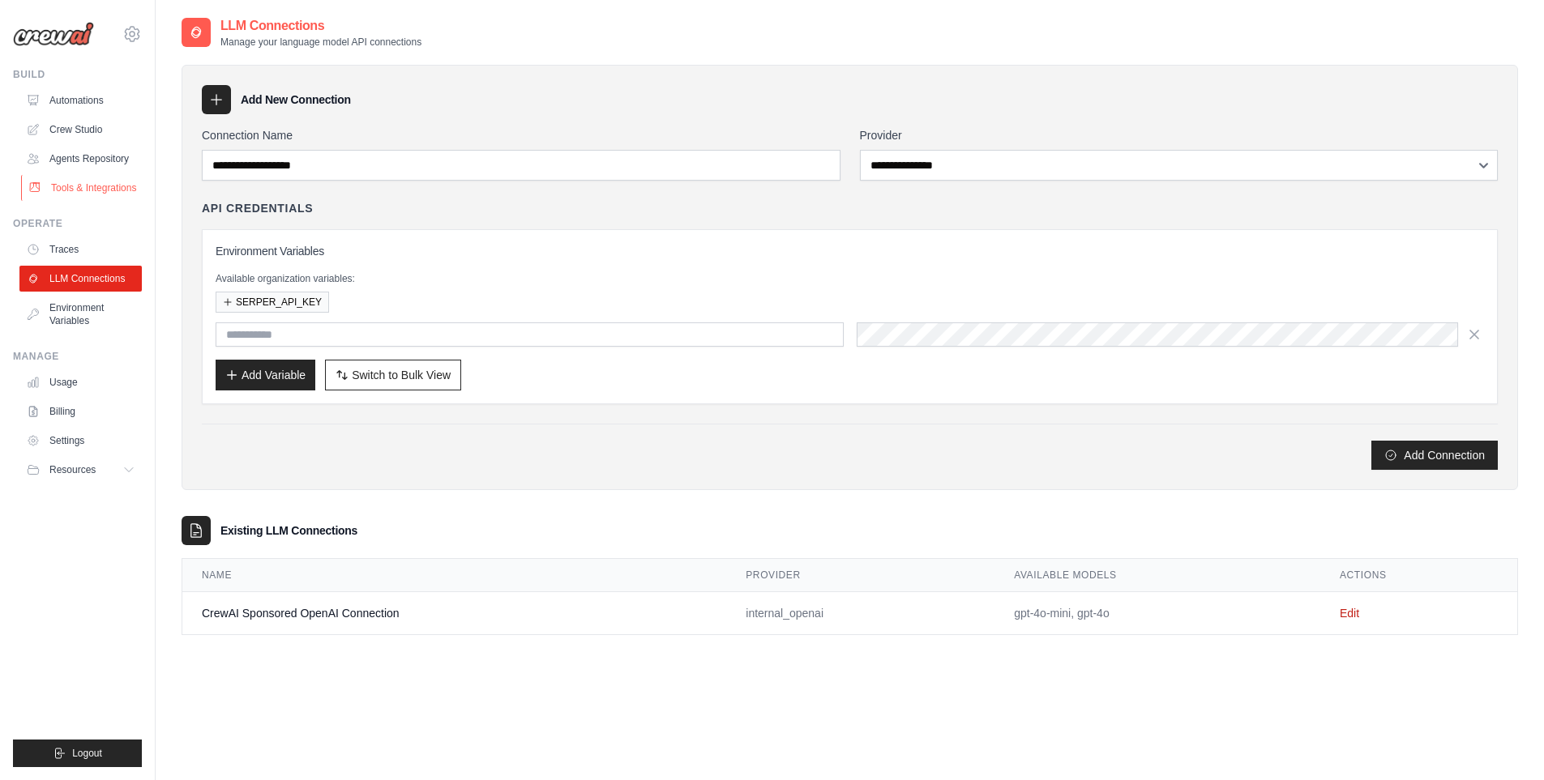
click at [73, 185] on link "Tools & Integrations" at bounding box center [82, 188] width 122 height 26
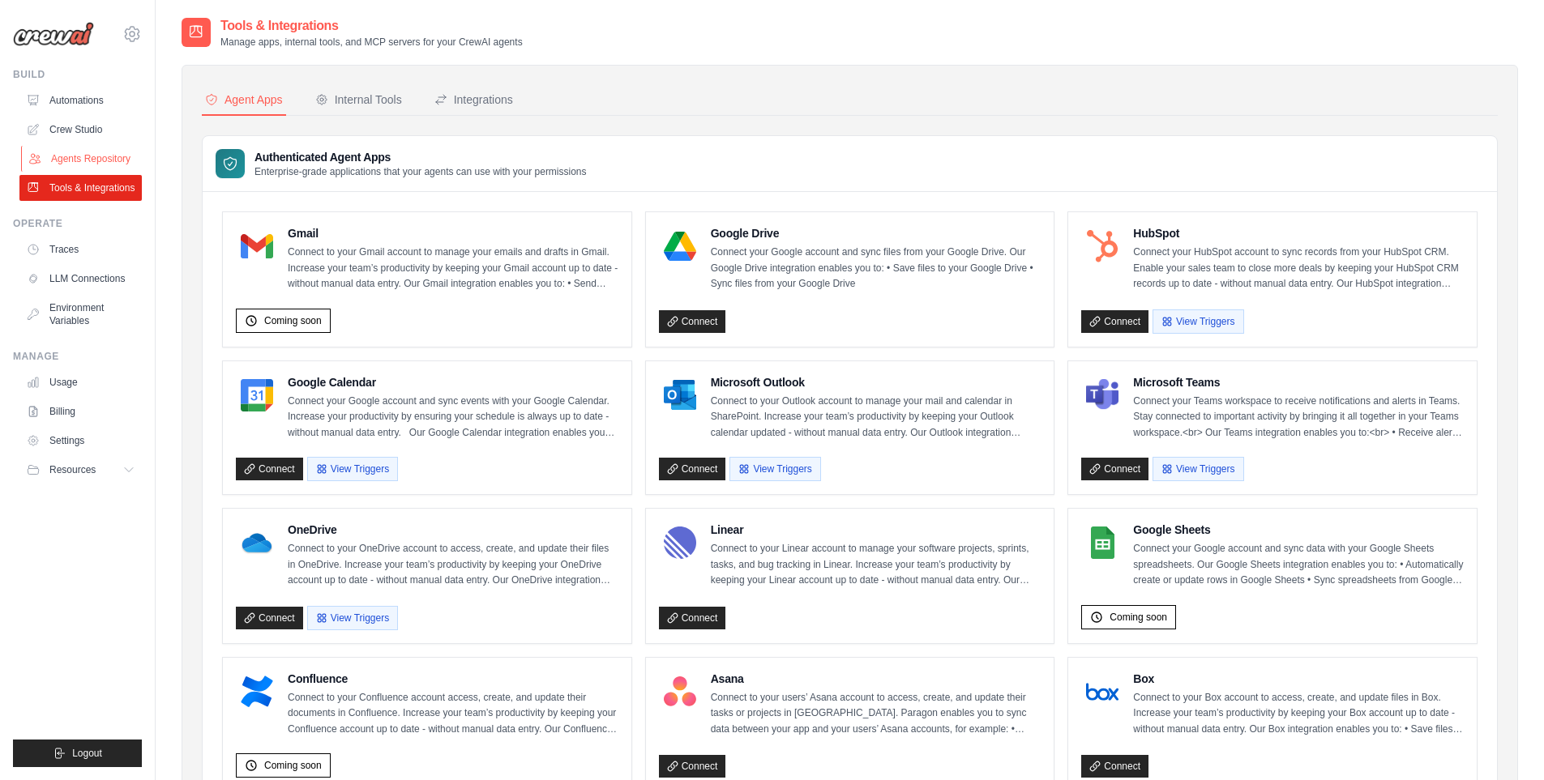
click at [83, 155] on link "Agents Repository" at bounding box center [82, 159] width 122 height 26
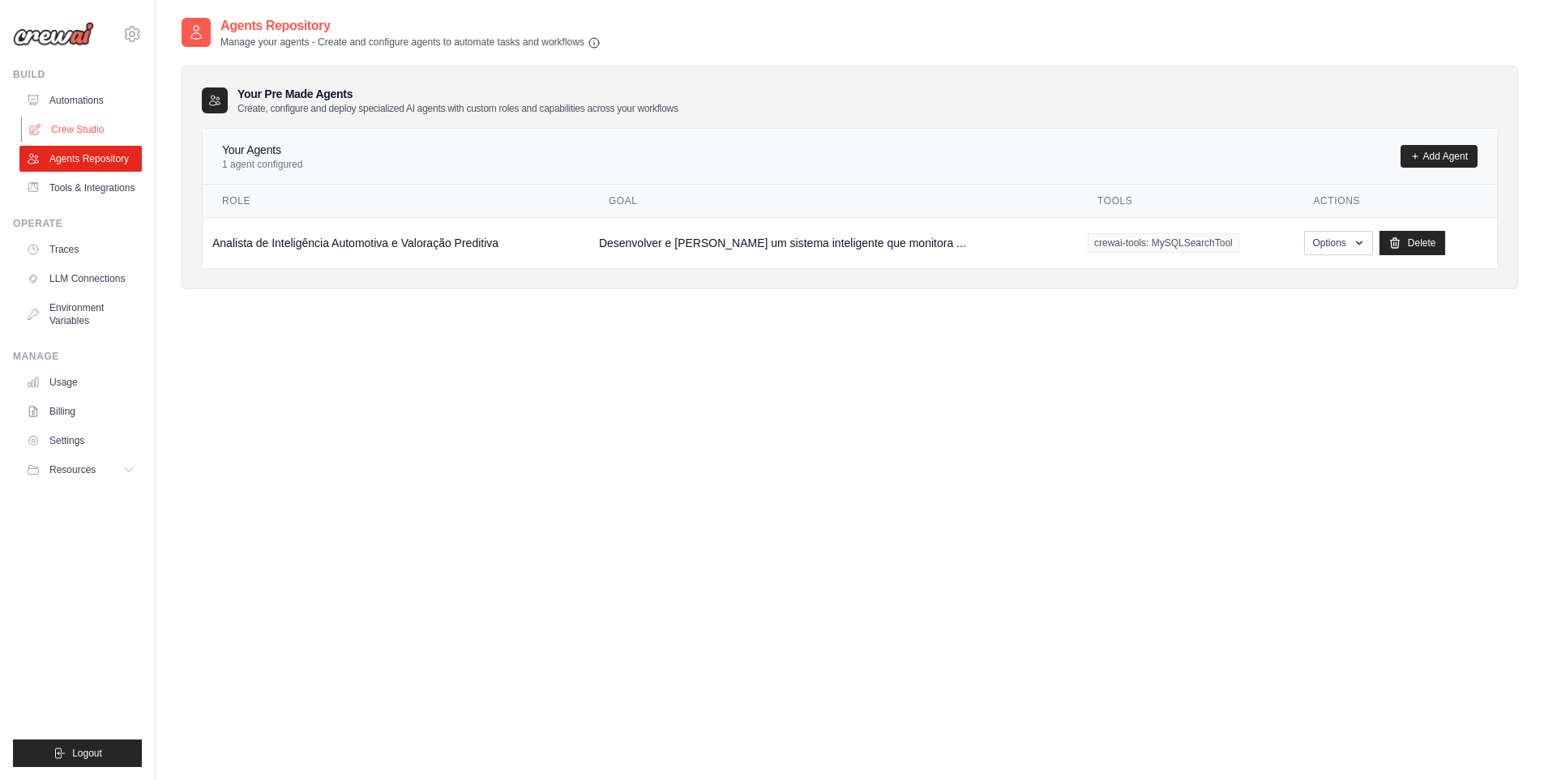
click at [51, 130] on link "Crew Studio" at bounding box center [82, 130] width 122 height 26
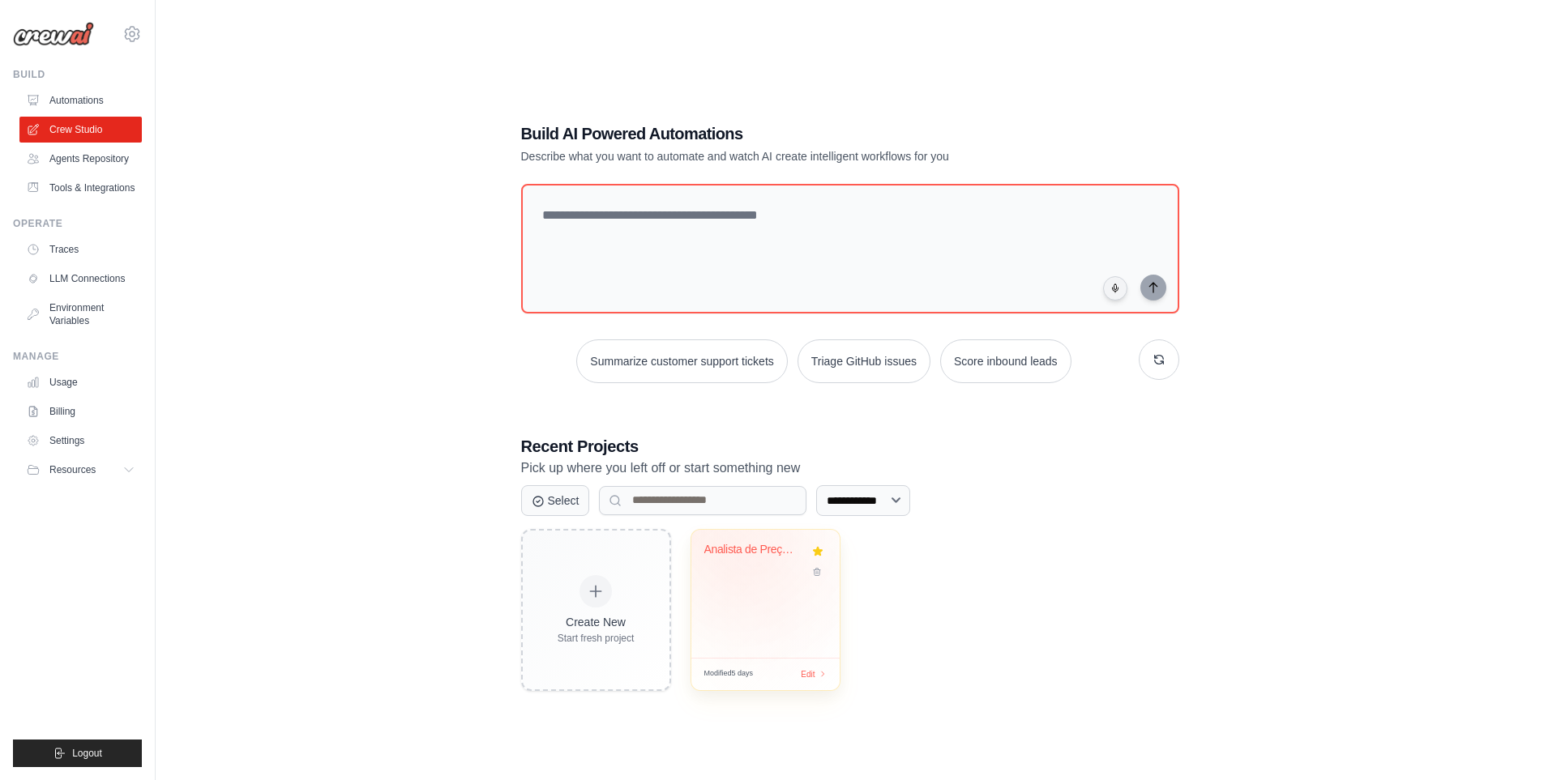
click at [759, 554] on div "Analista de Preço de Veículos Fipe" at bounding box center [753, 550] width 98 height 15
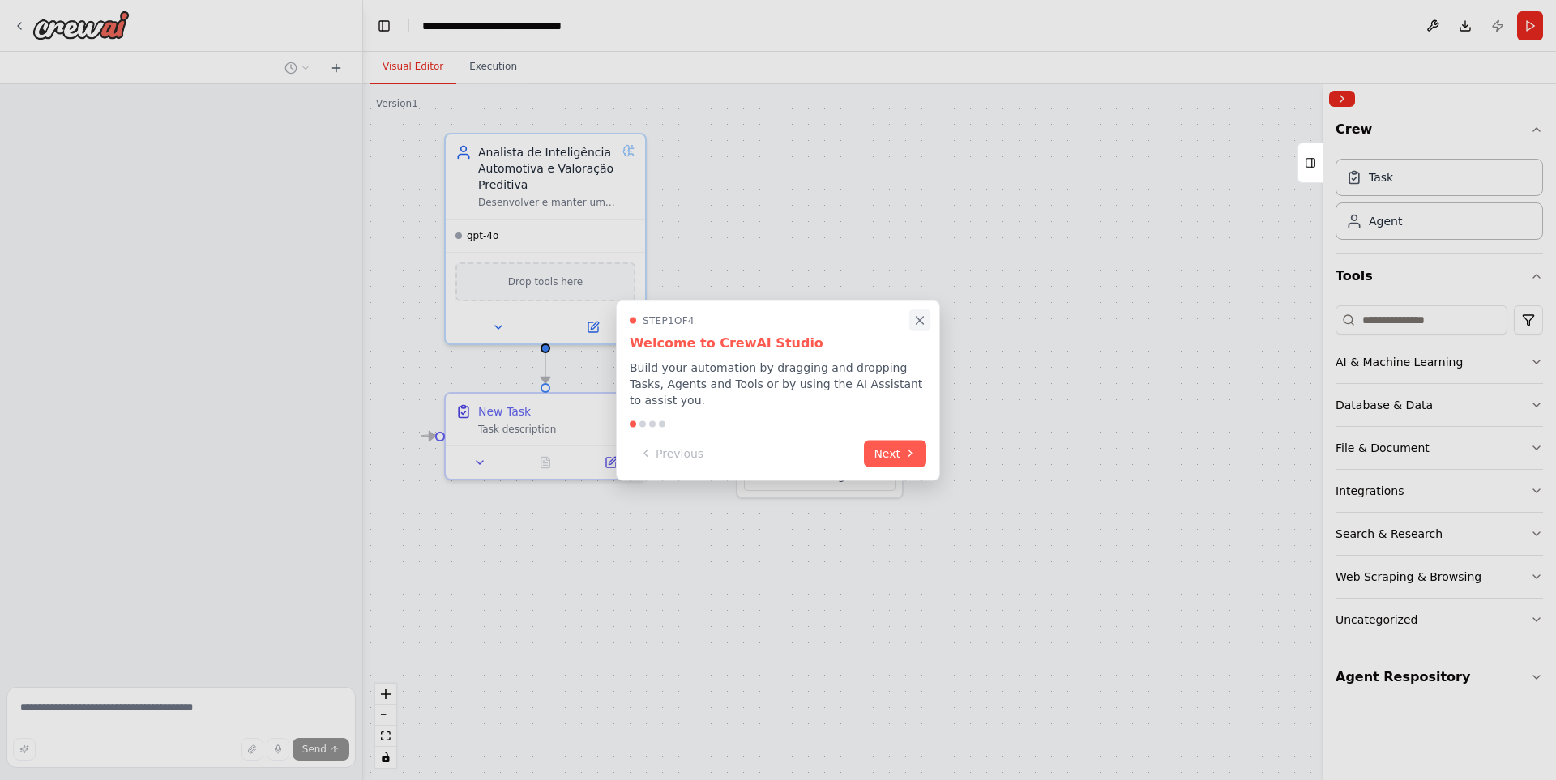
click at [928, 330] on button "Close walkthrough" at bounding box center [919, 320] width 21 height 21
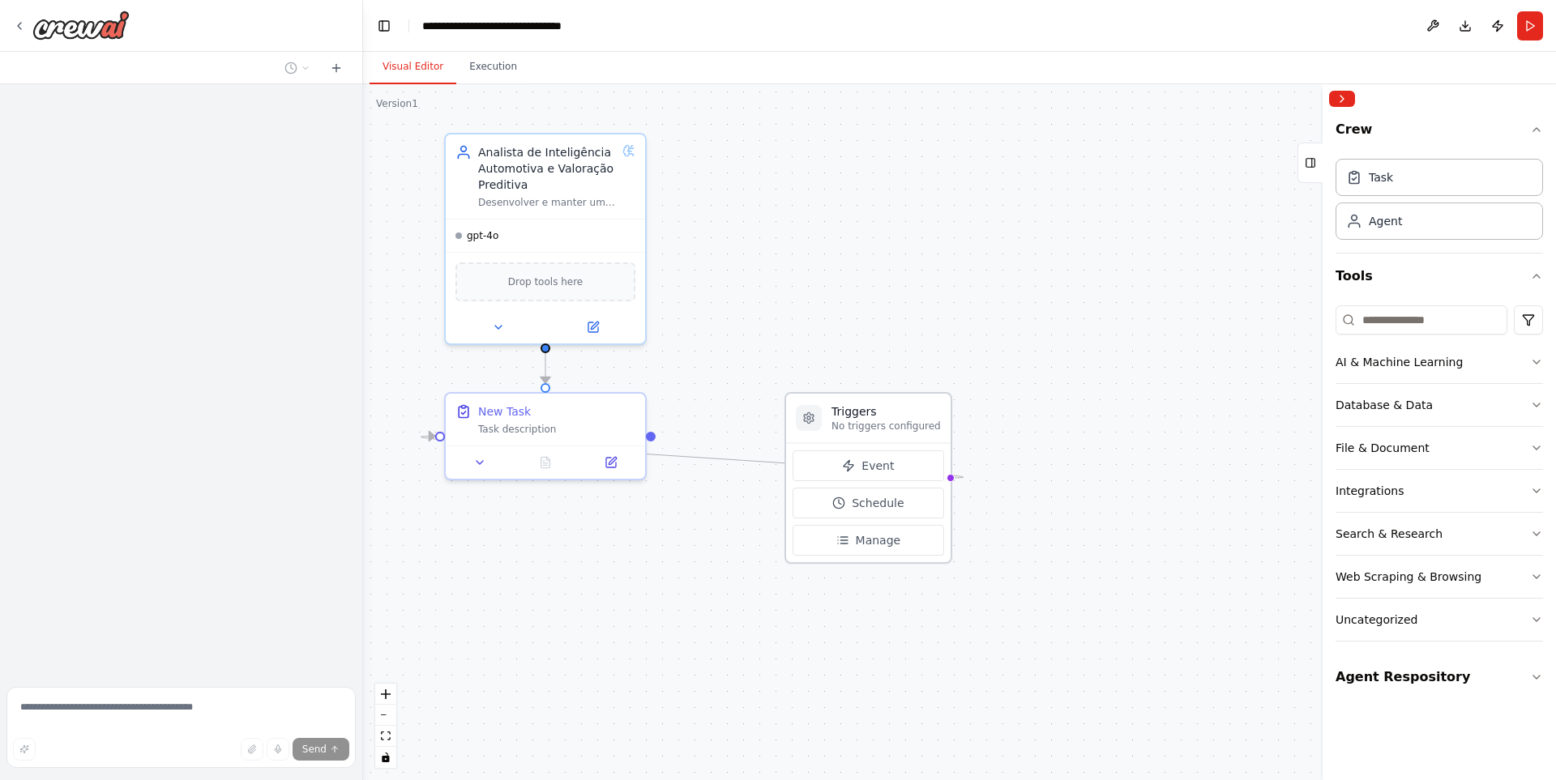
drag, startPoint x: 846, startPoint y: 351, endPoint x: 898, endPoint y: 420, distance: 86.2
click at [898, 420] on div "Triggers No triggers configured" at bounding box center [886, 418] width 109 height 29
drag, startPoint x: 582, startPoint y: 405, endPoint x: 600, endPoint y: 414, distance: 19.9
click at [600, 414] on div "New Task Task description" at bounding box center [561, 433] width 199 height 52
drag, startPoint x: 841, startPoint y: 421, endPoint x: 440, endPoint y: 588, distance: 434.2
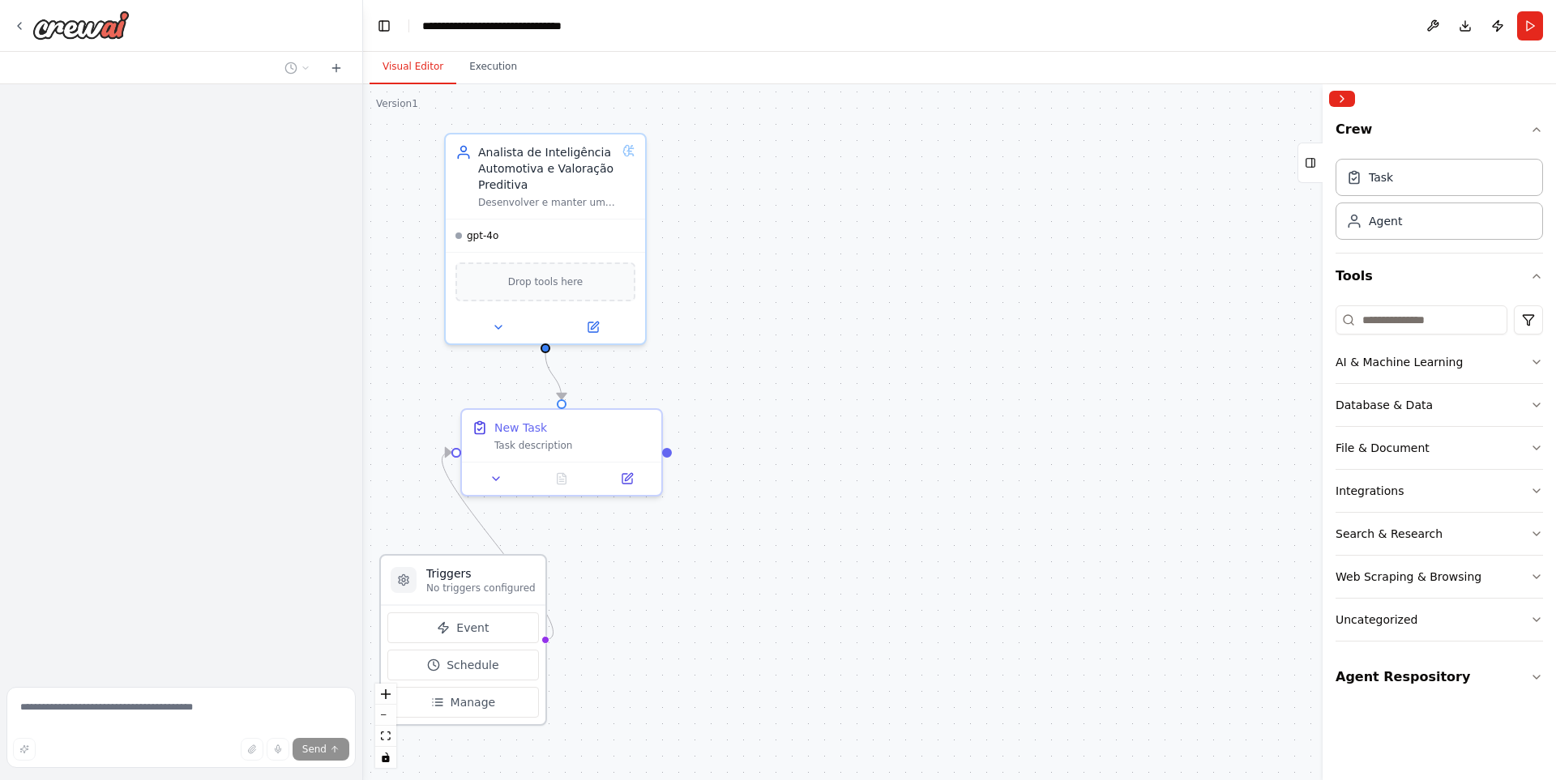
click at [440, 588] on p "No triggers configured" at bounding box center [480, 588] width 109 height 13
drag, startPoint x: 589, startPoint y: 441, endPoint x: 825, endPoint y: 549, distance: 259.3
click at [825, 549] on div "New Task Task description" at bounding box center [783, 546] width 157 height 32
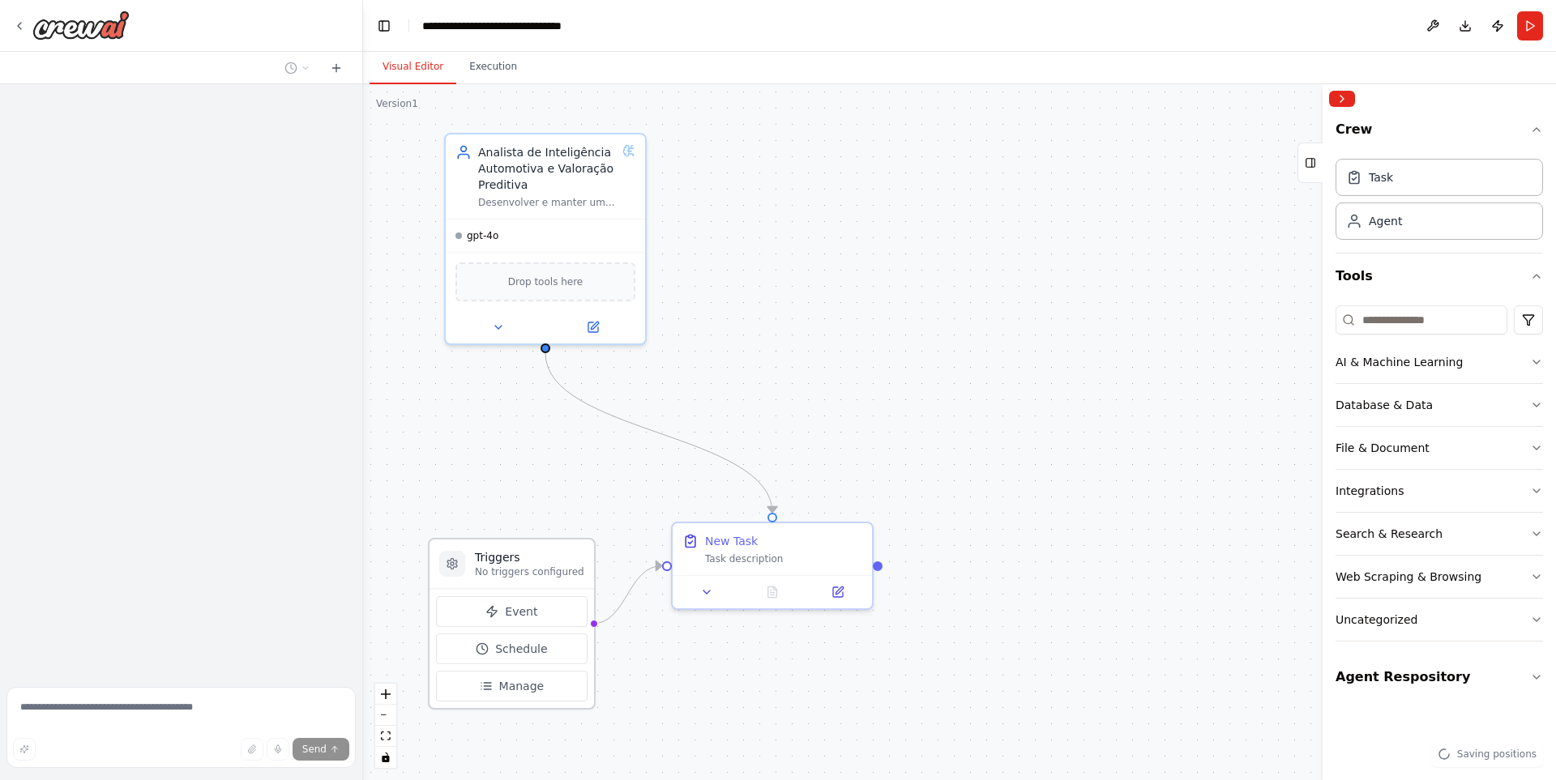
drag, startPoint x: 481, startPoint y: 579, endPoint x: 537, endPoint y: 570, distance: 56.6
click at [537, 570] on div "Triggers No triggers configured" at bounding box center [529, 564] width 109 height 29
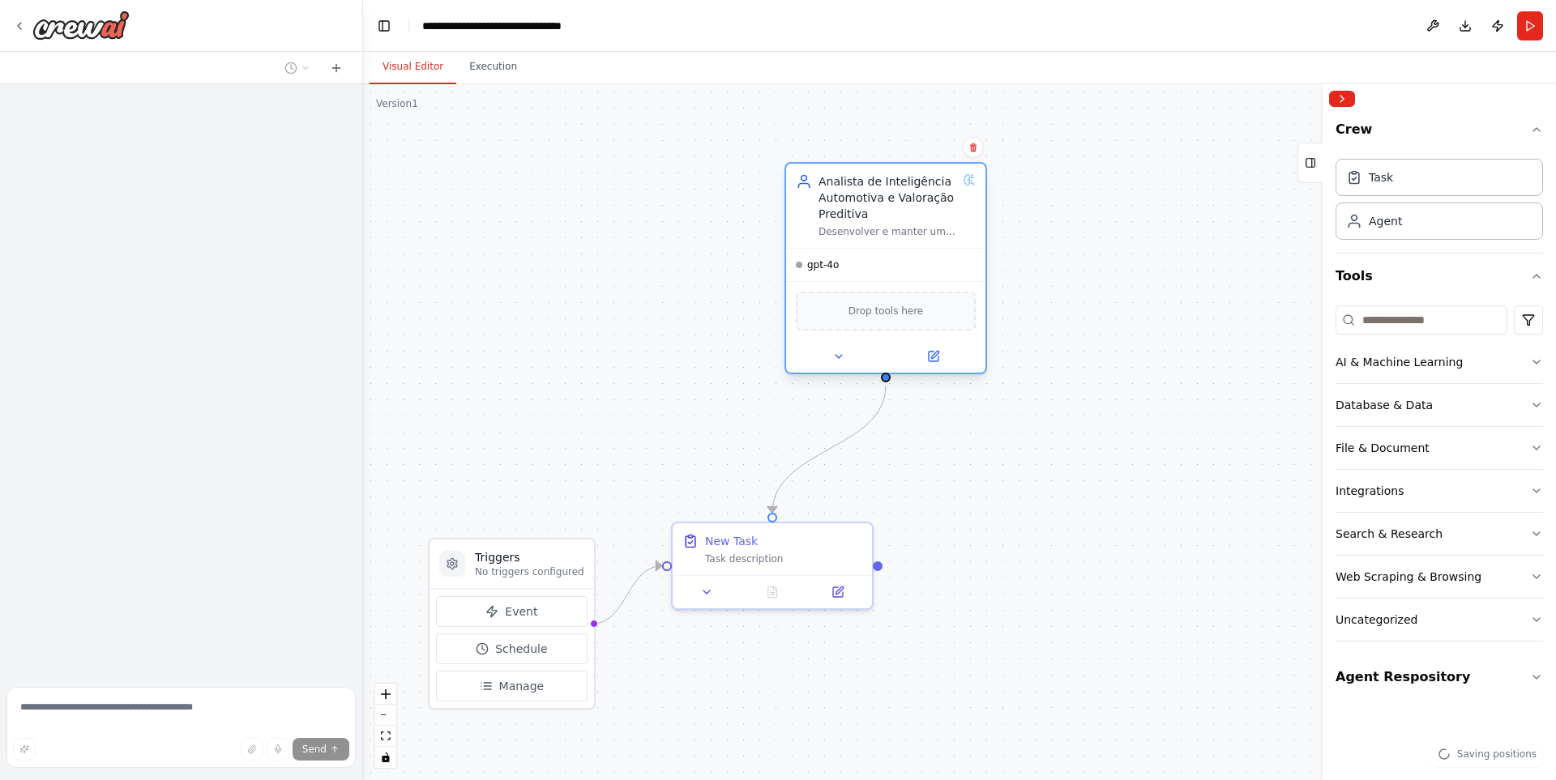
drag, startPoint x: 554, startPoint y: 165, endPoint x: 911, endPoint y: 185, distance: 357.2
click at [911, 185] on div "Analista de Inteligência Automotiva e Valoração Preditiva" at bounding box center [888, 197] width 138 height 49
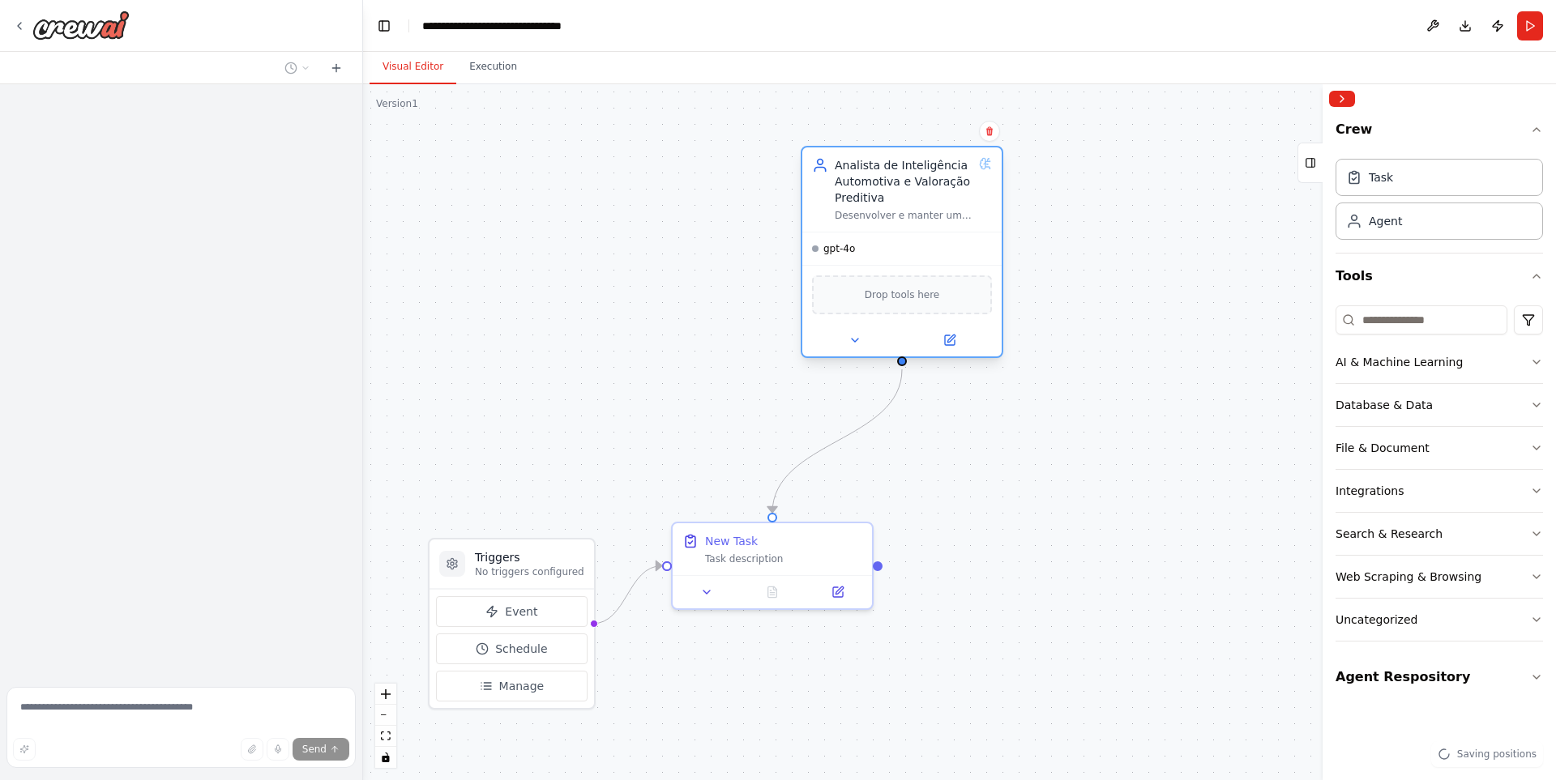
click at [888, 181] on div "Analista de Inteligência Automotiva e Valoração Preditiva" at bounding box center [904, 181] width 138 height 49
click at [858, 178] on div "Analista de Inteligência Automotiva e Valoração Preditiva" at bounding box center [904, 181] width 138 height 49
click at [951, 344] on icon at bounding box center [950, 341] width 10 height 10
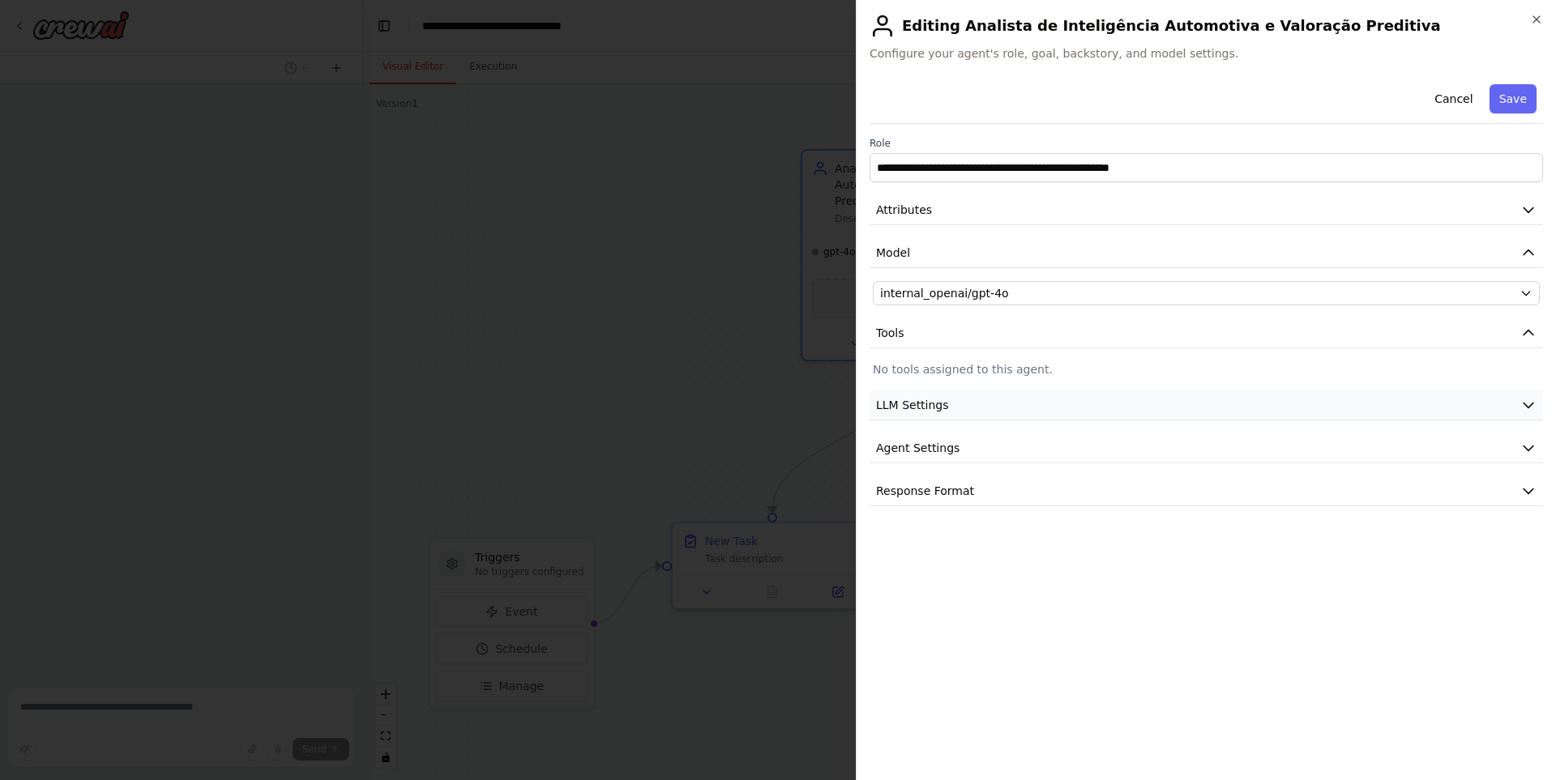
click at [902, 408] on span "LLM Settings" at bounding box center [912, 405] width 73 height 16
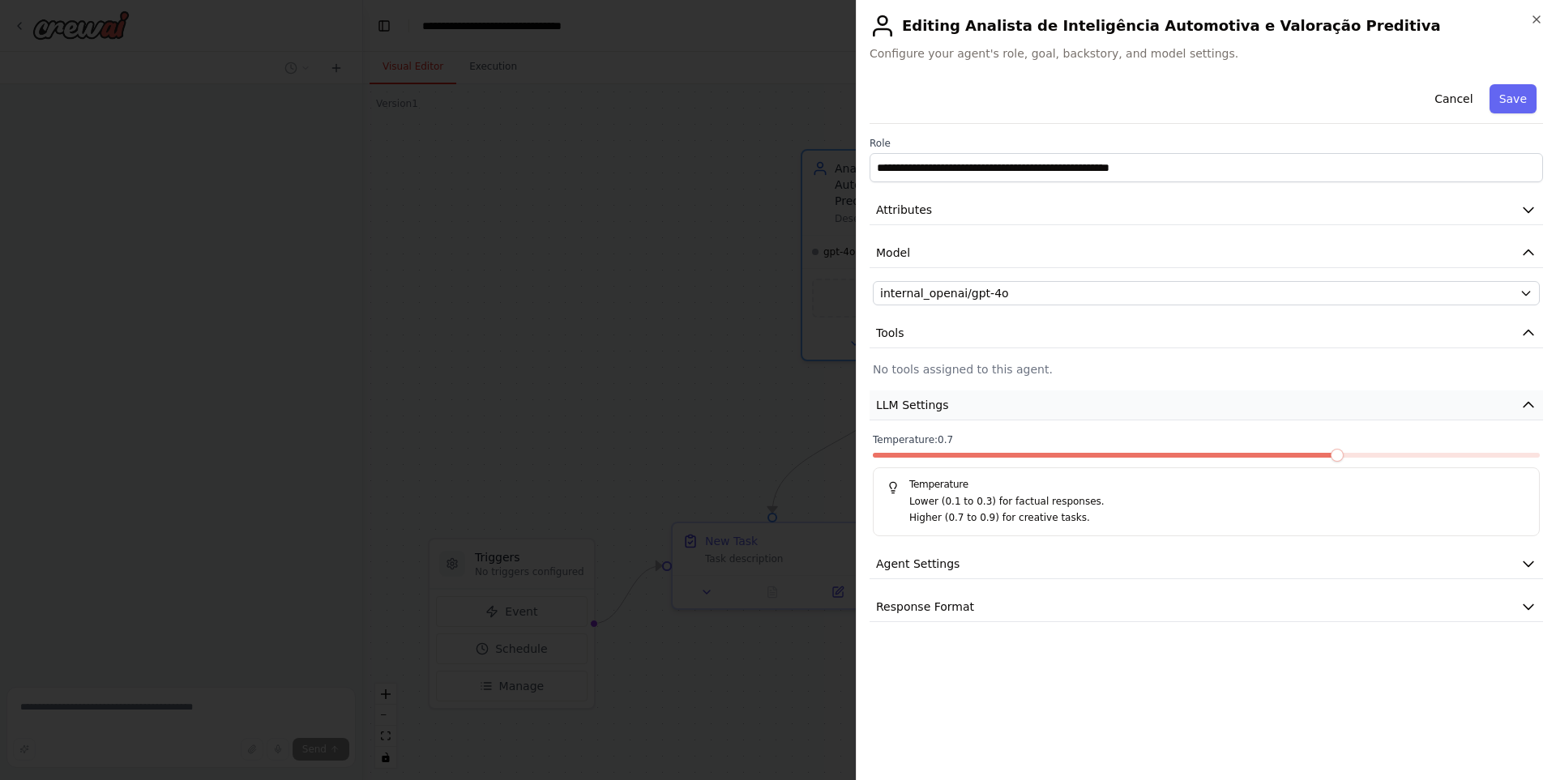
click at [902, 408] on span "LLM Settings" at bounding box center [912, 405] width 73 height 16
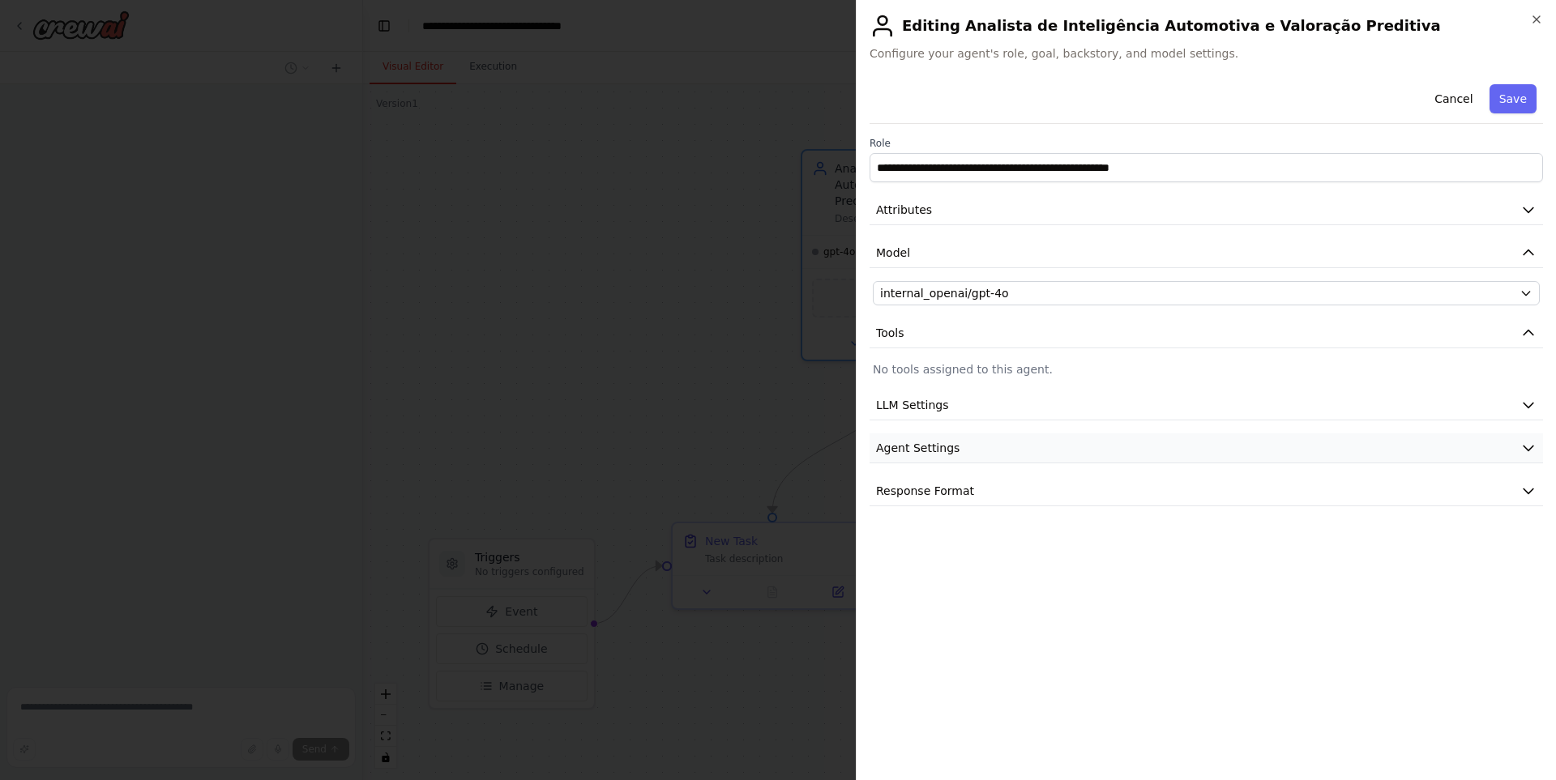
click at [898, 447] on span "Agent Settings" at bounding box center [917, 448] width 83 height 16
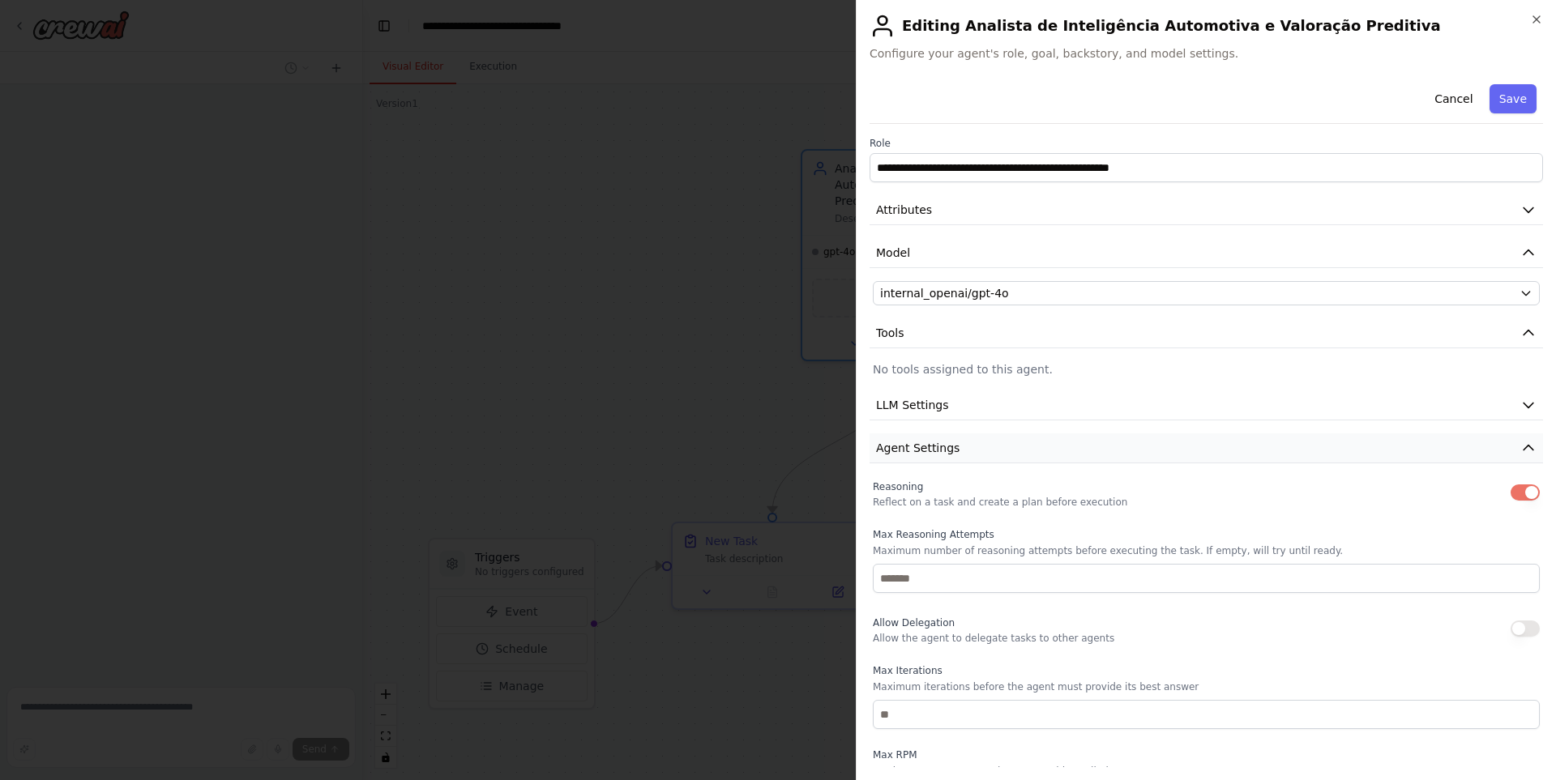
click at [898, 447] on span "Agent Settings" at bounding box center [917, 448] width 83 height 16
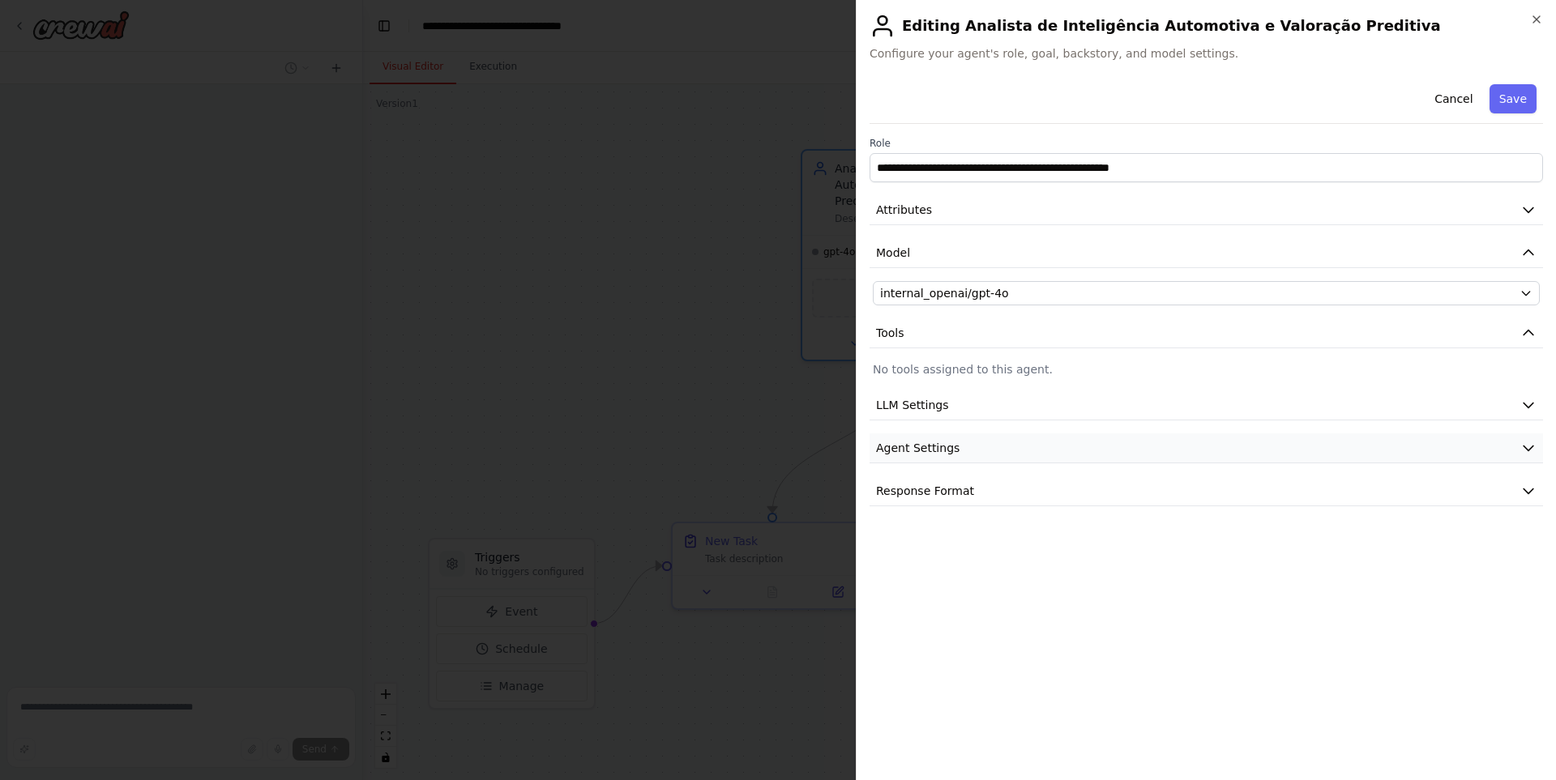
click at [910, 449] on span "Agent Settings" at bounding box center [917, 448] width 83 height 16
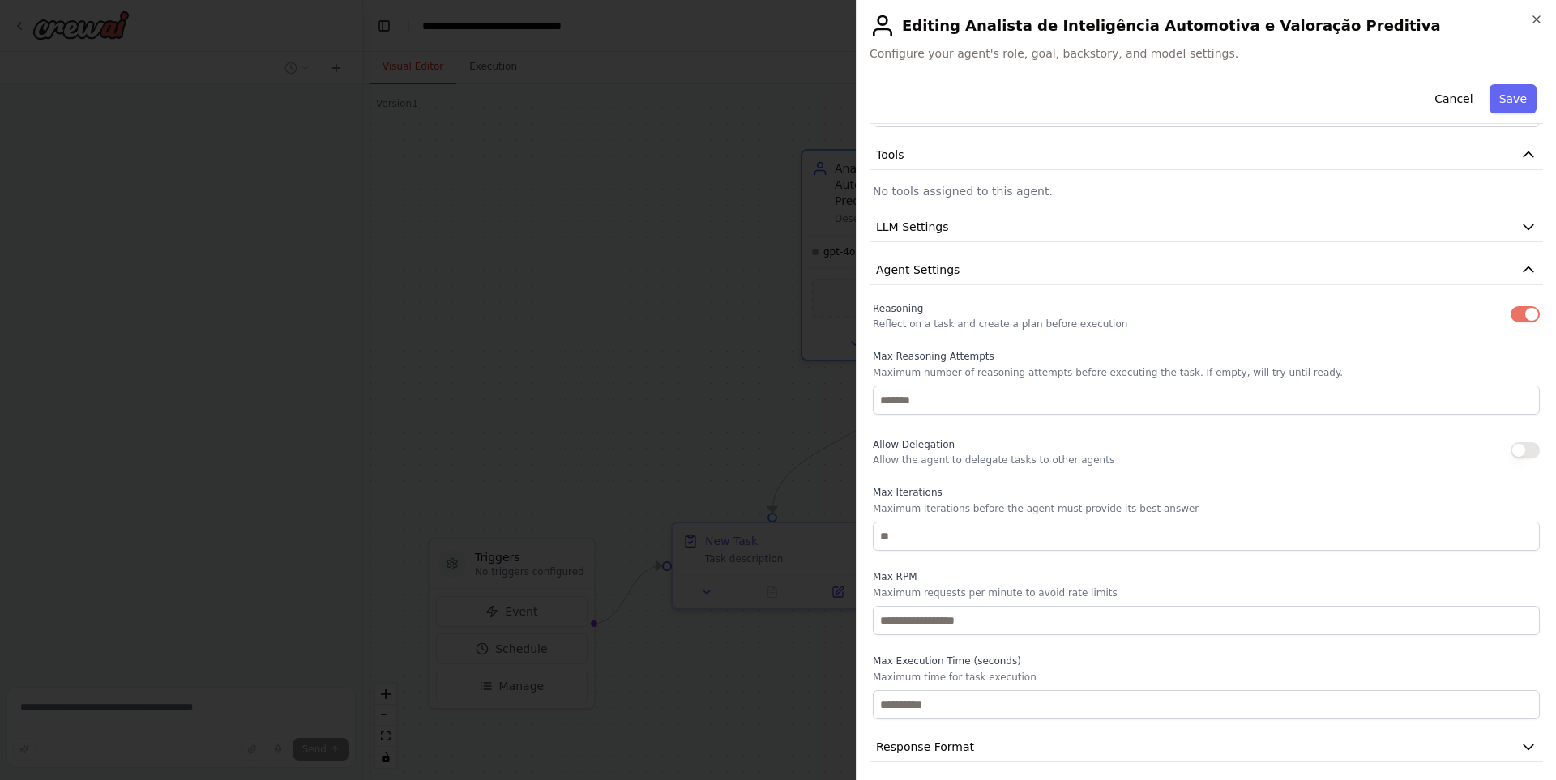
scroll to position [186, 0]
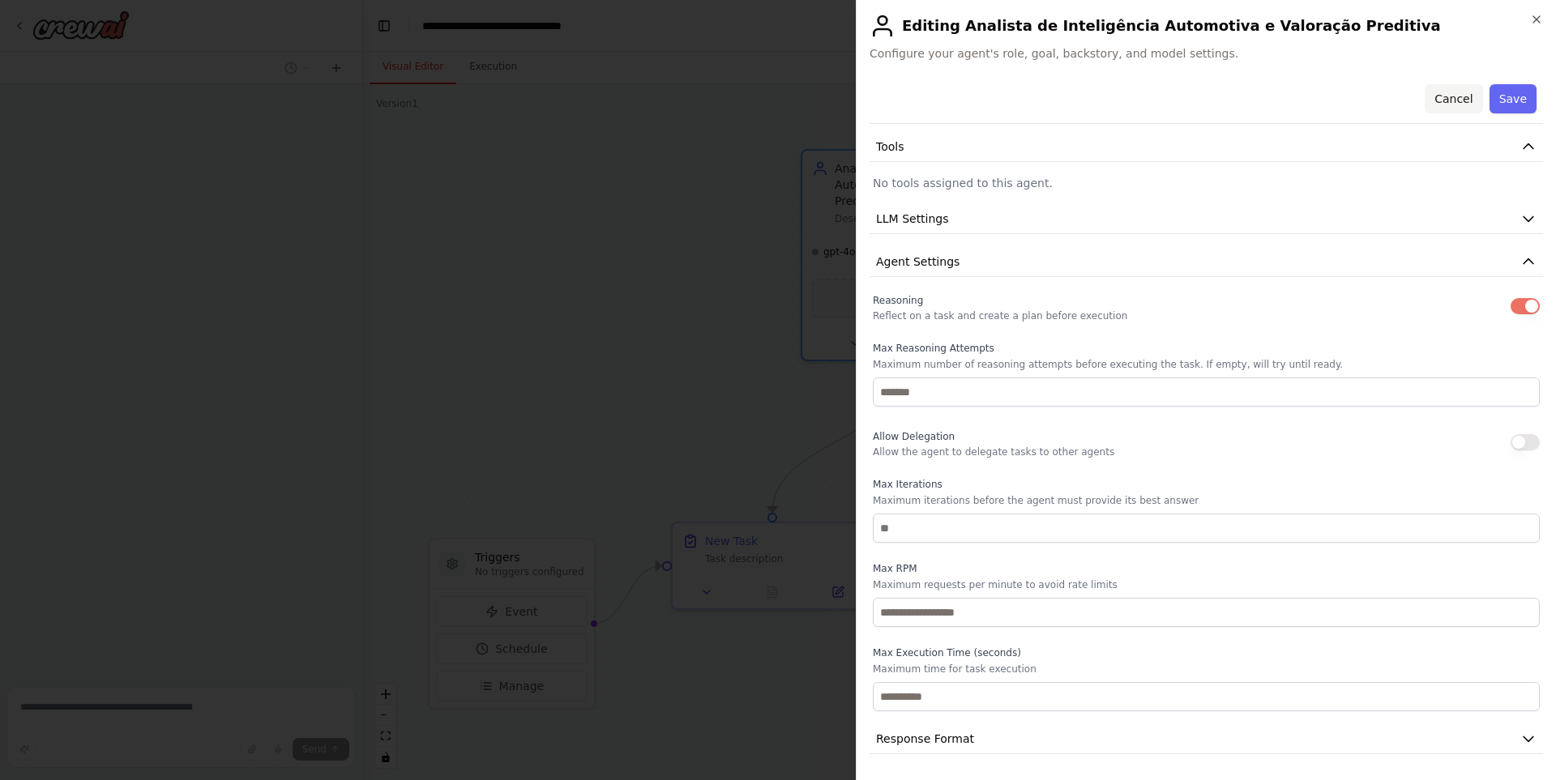
click at [1460, 100] on button "Cancel" at bounding box center [1454, 98] width 58 height 29
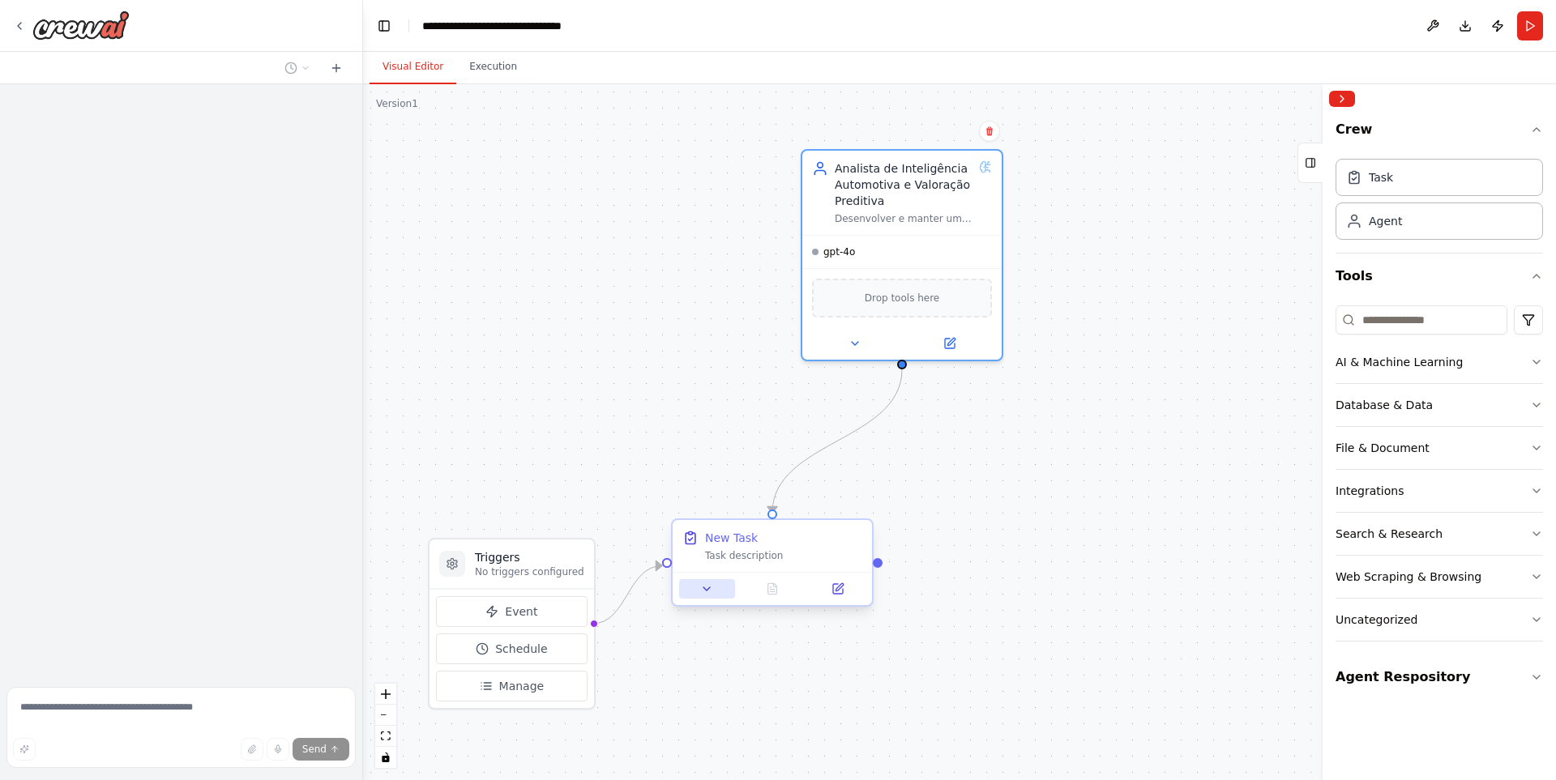
click at [709, 593] on icon at bounding box center [706, 589] width 13 height 13
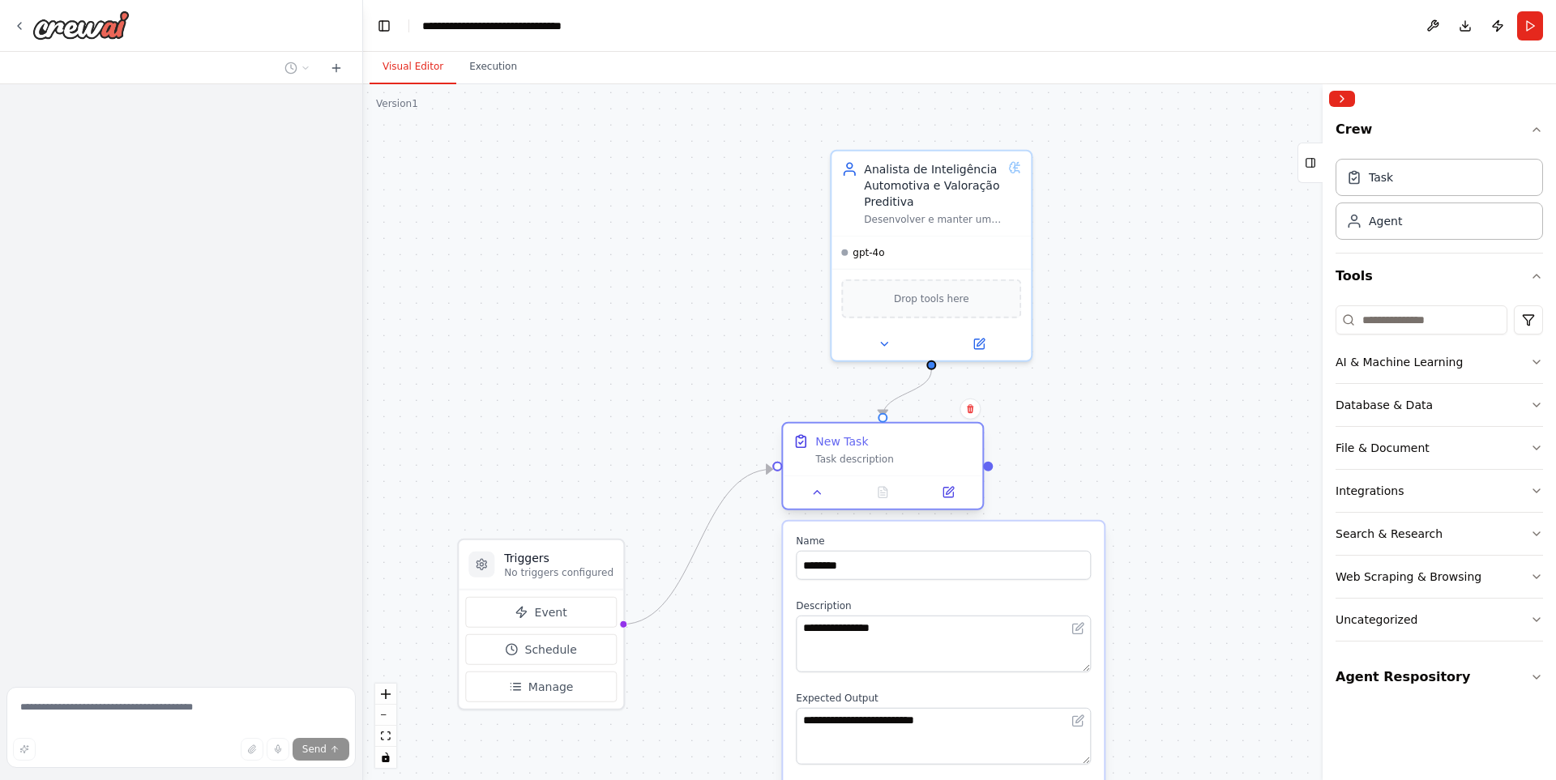
drag, startPoint x: 818, startPoint y: 540, endPoint x: 892, endPoint y: 457, distance: 111.3
click at [892, 450] on div "New Task" at bounding box center [893, 442] width 157 height 16
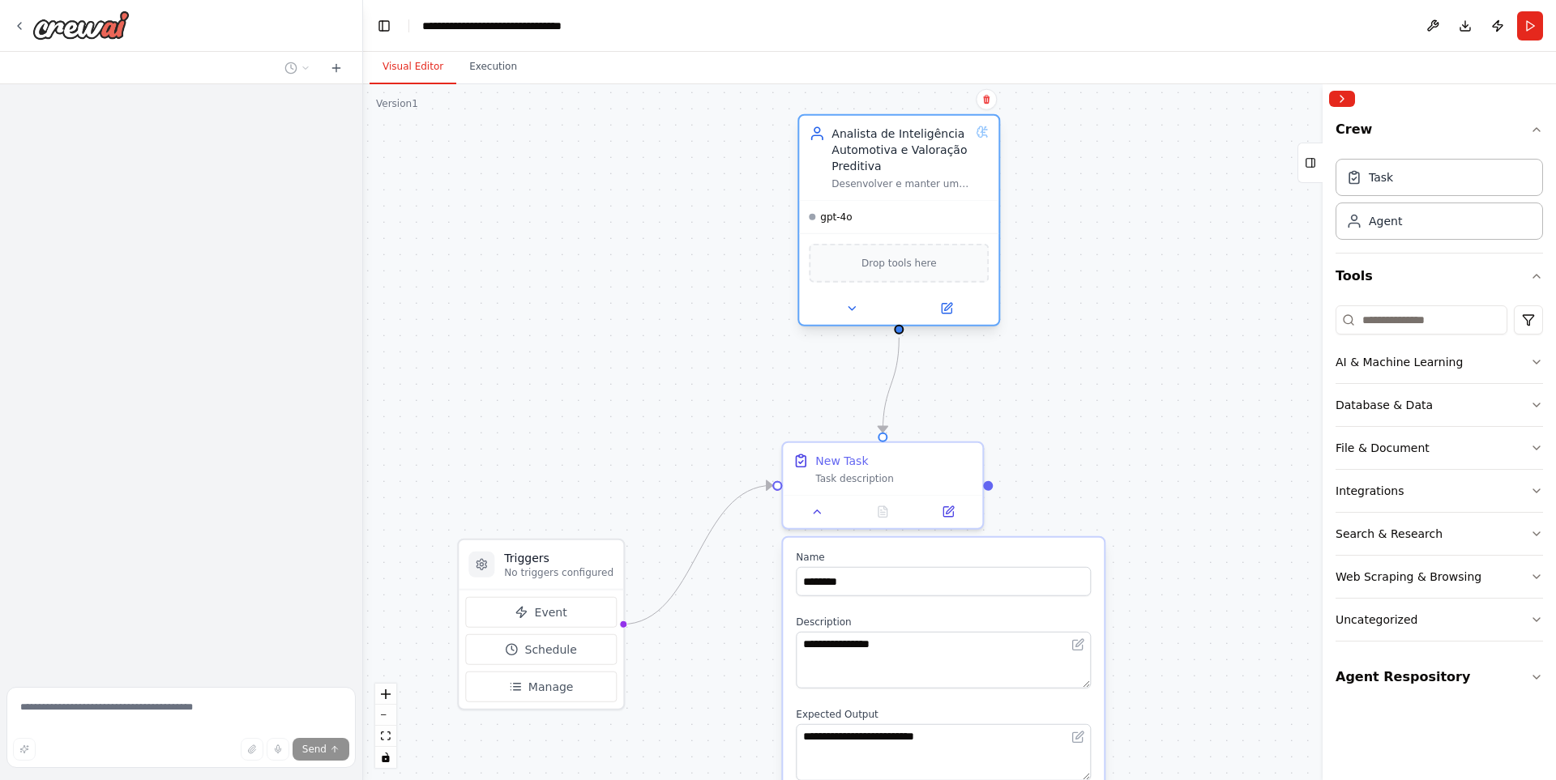
drag, startPoint x: 884, startPoint y: 177, endPoint x: 851, endPoint y: 148, distance: 44.2
click at [851, 148] on div "Analista de Inteligência Automotiva e Valoração Preditiva" at bounding box center [901, 150] width 138 height 49
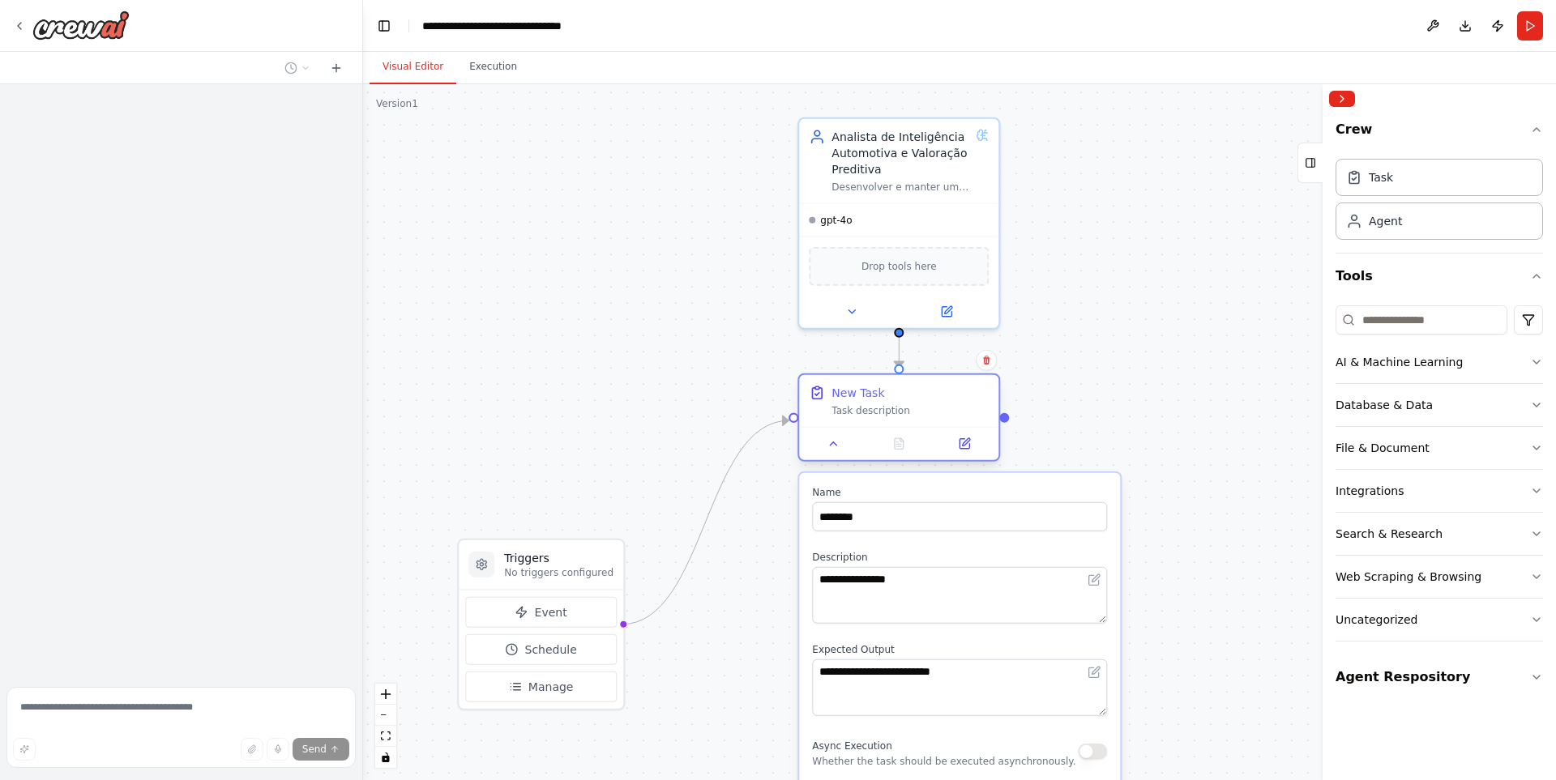
drag, startPoint x: 927, startPoint y: 448, endPoint x: 950, endPoint y: 388, distance: 64.1
click at [950, 388] on div "New Task Task description" at bounding box center [898, 401] width 199 height 52
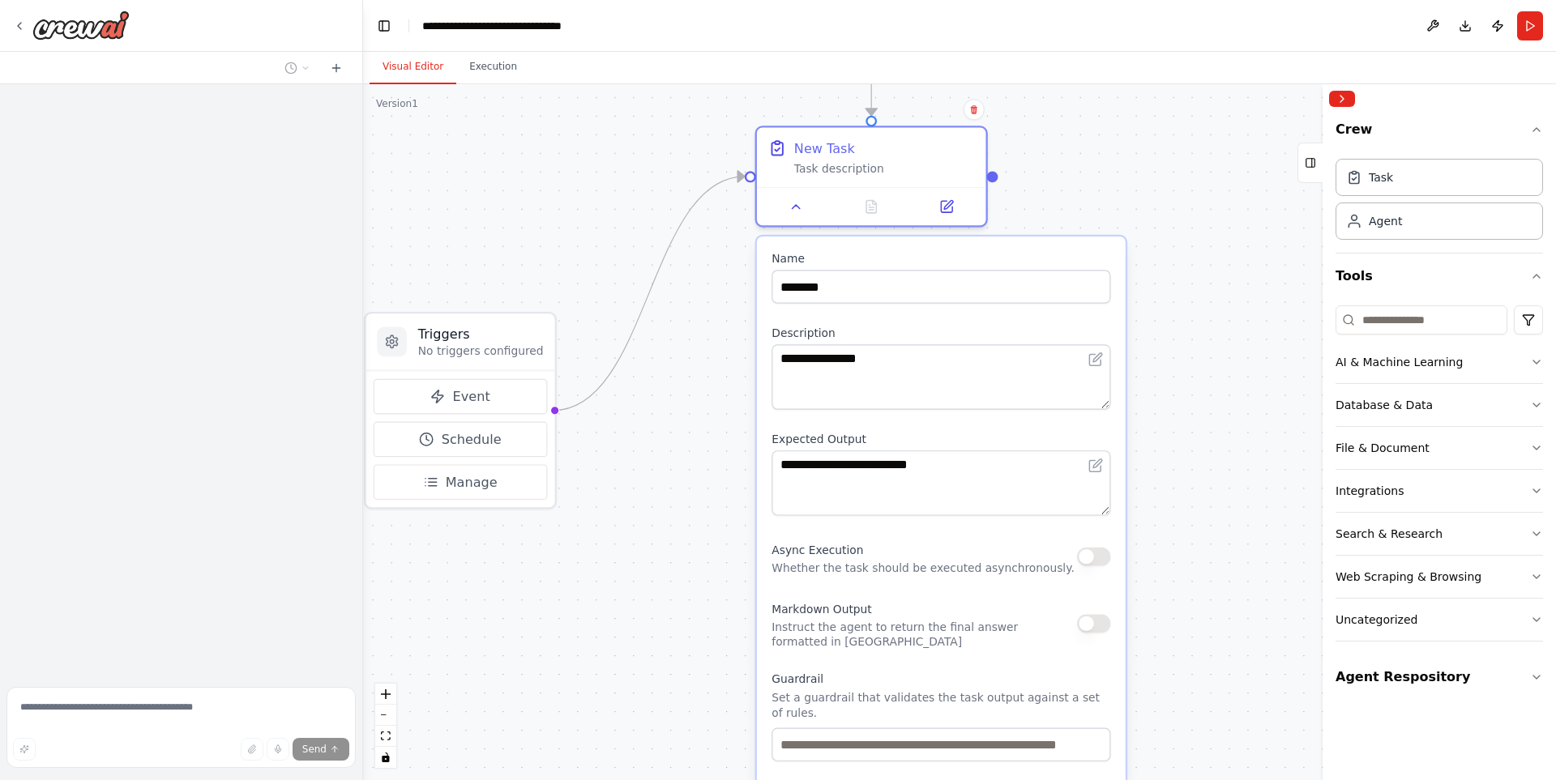
drag, startPoint x: 1193, startPoint y: 535, endPoint x: 1242, endPoint y: 379, distance: 163.3
click at [1256, 326] on div ".deletable-edge-delete-btn { width: 20px; height: 20px; border: 0px solid #ffff…" at bounding box center [959, 432] width 1193 height 696
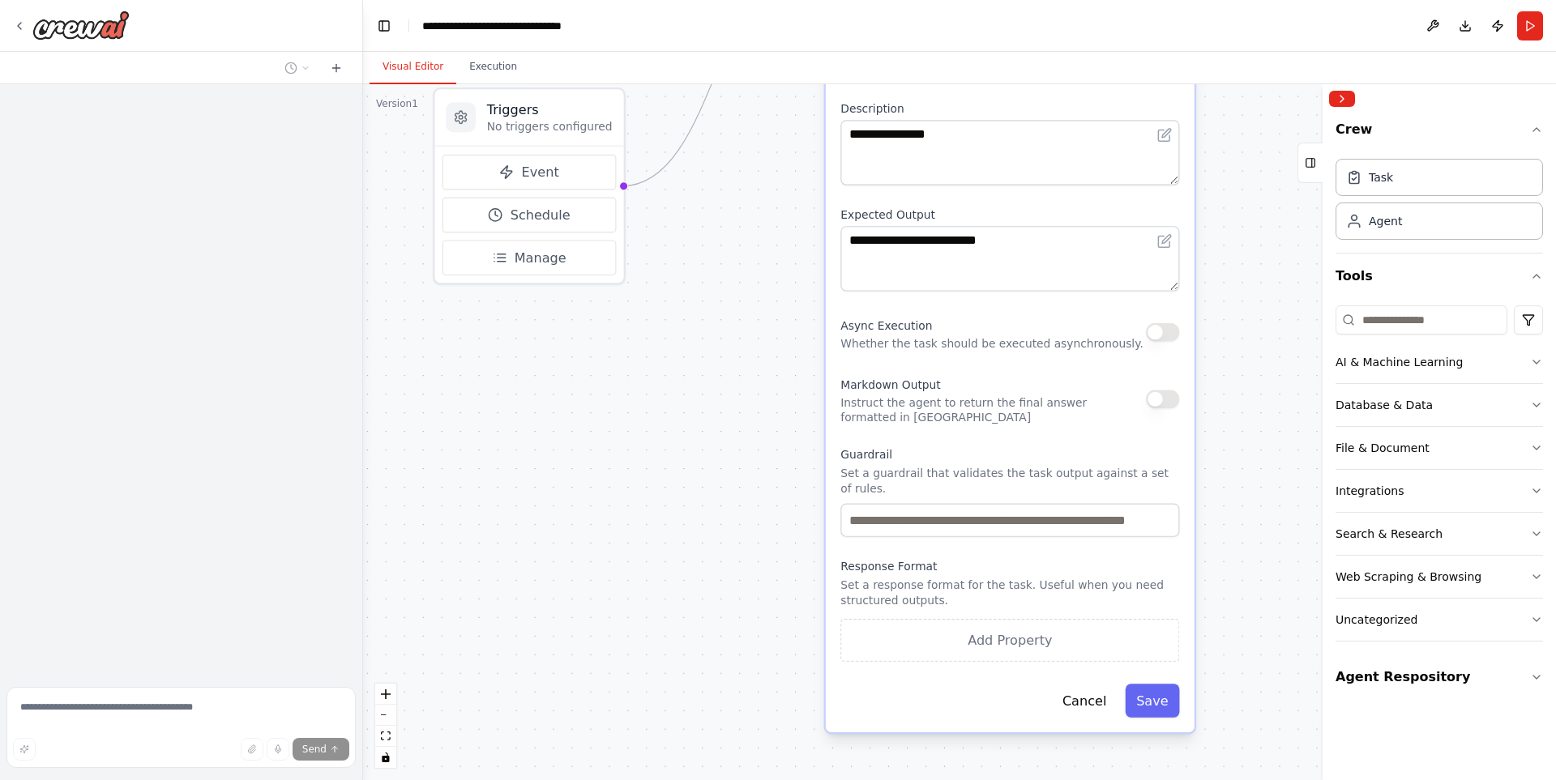
drag, startPoint x: 1190, startPoint y: 519, endPoint x: 1259, endPoint y: 275, distance: 253.7
click at [1259, 275] on div ".deletable-edge-delete-btn { width: 20px; height: 20px; border: 0px solid #ffff…" at bounding box center [959, 432] width 1193 height 696
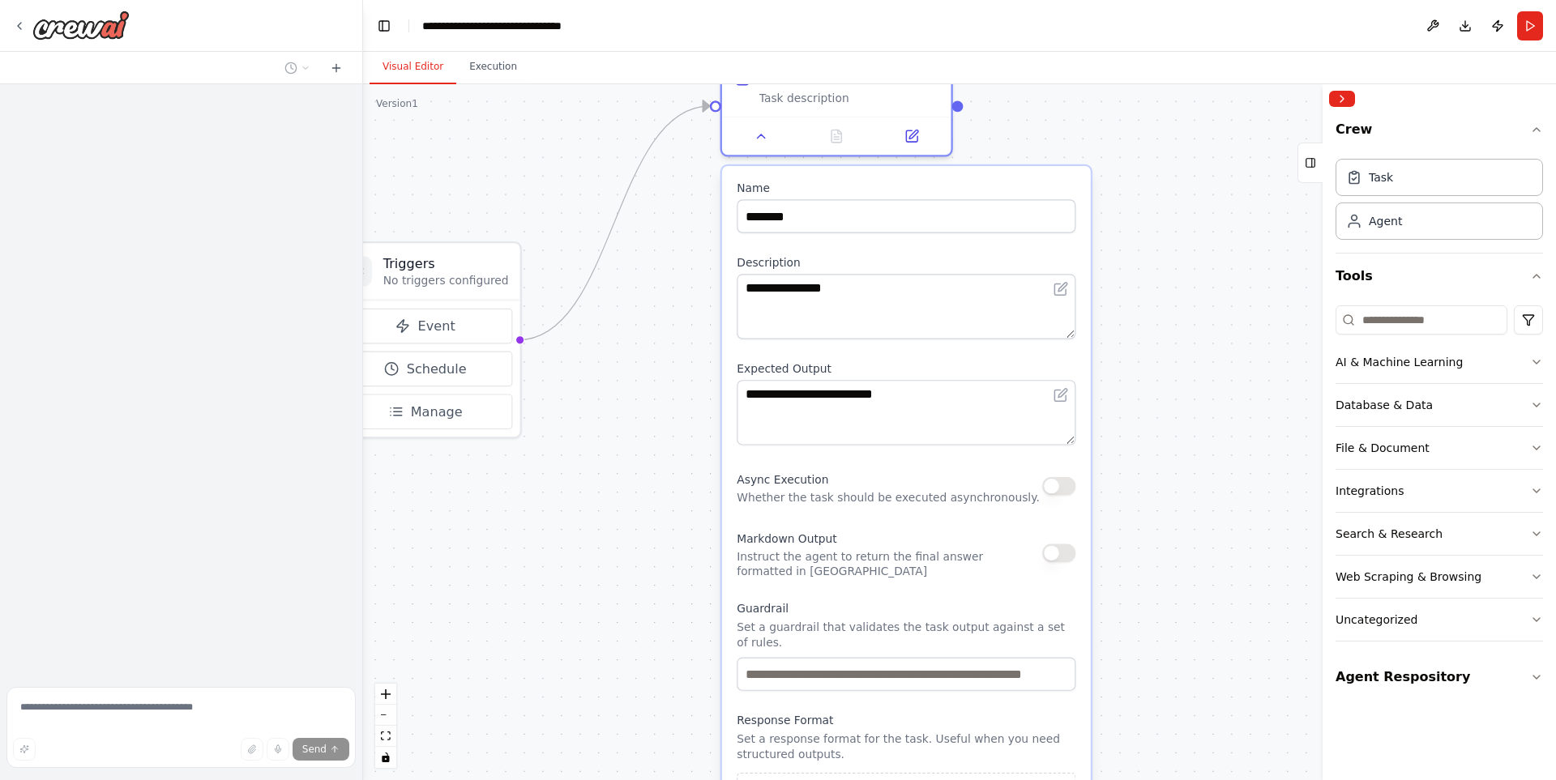
drag, startPoint x: 1253, startPoint y: 312, endPoint x: 1148, endPoint y: 477, distance: 194.9
click at [1148, 477] on div ".deletable-edge-delete-btn { width: 20px; height: 20px; border: 0px solid #ffff…" at bounding box center [959, 432] width 1193 height 696
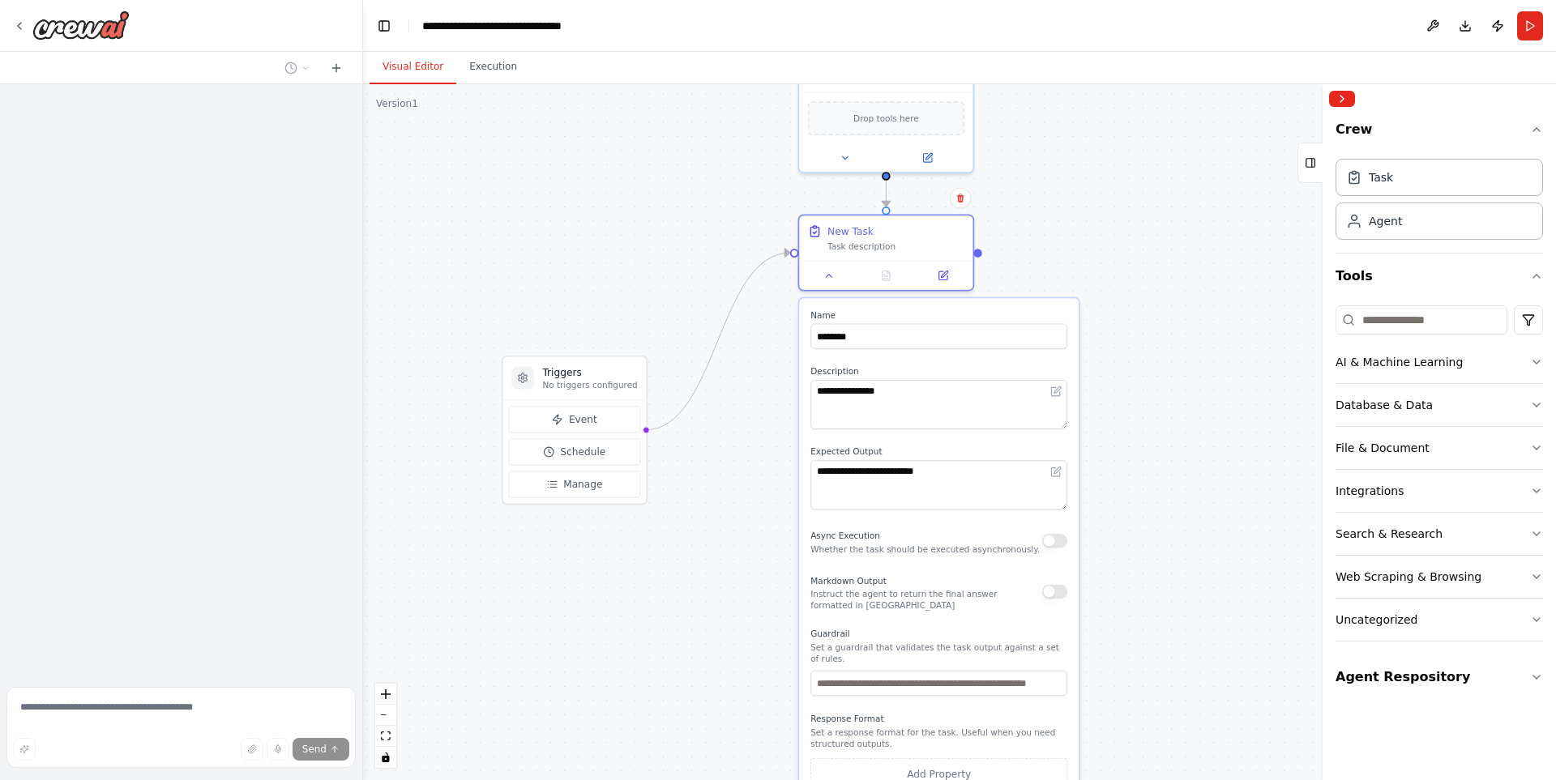
drag, startPoint x: 1174, startPoint y: 363, endPoint x: 1148, endPoint y: 421, distance: 63.9
click at [1148, 421] on div ".deletable-edge-delete-btn { width: 20px; height: 20px; border: 0px solid #ffff…" at bounding box center [959, 432] width 1193 height 696
click at [853, 336] on input "********" at bounding box center [938, 336] width 257 height 25
drag, startPoint x: 892, startPoint y: 338, endPoint x: 776, endPoint y: 334, distance: 116.0
click at [776, 334] on div ".deletable-edge-delete-btn { width: 20px; height: 20px; border: 0px solid #ffff…" at bounding box center [959, 432] width 1193 height 696
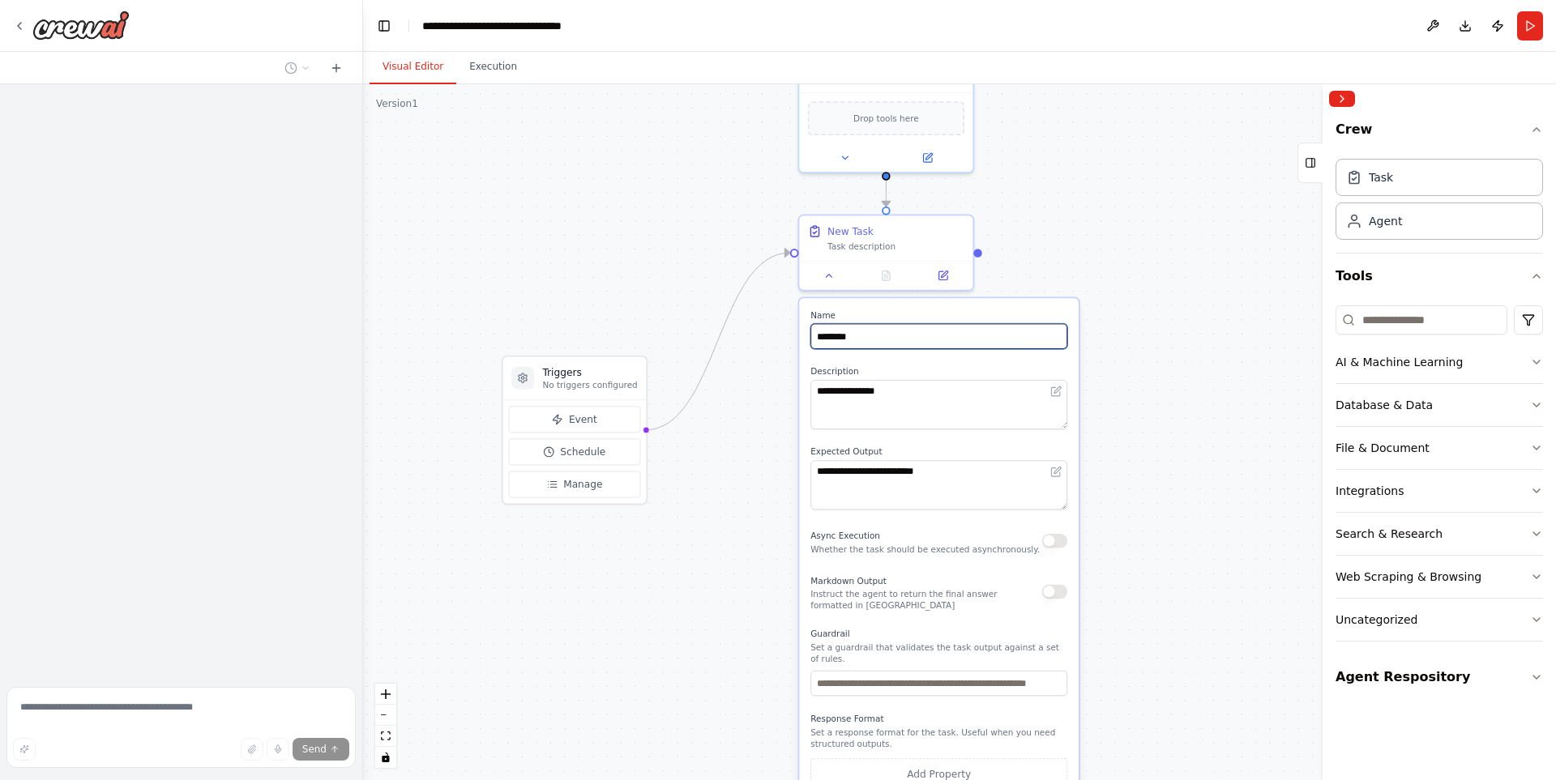
drag, startPoint x: 887, startPoint y: 338, endPoint x: 815, endPoint y: 327, distance: 72.9
click at [815, 327] on input "********" at bounding box center [938, 336] width 257 height 25
